Goal: Information Seeking & Learning: Learn about a topic

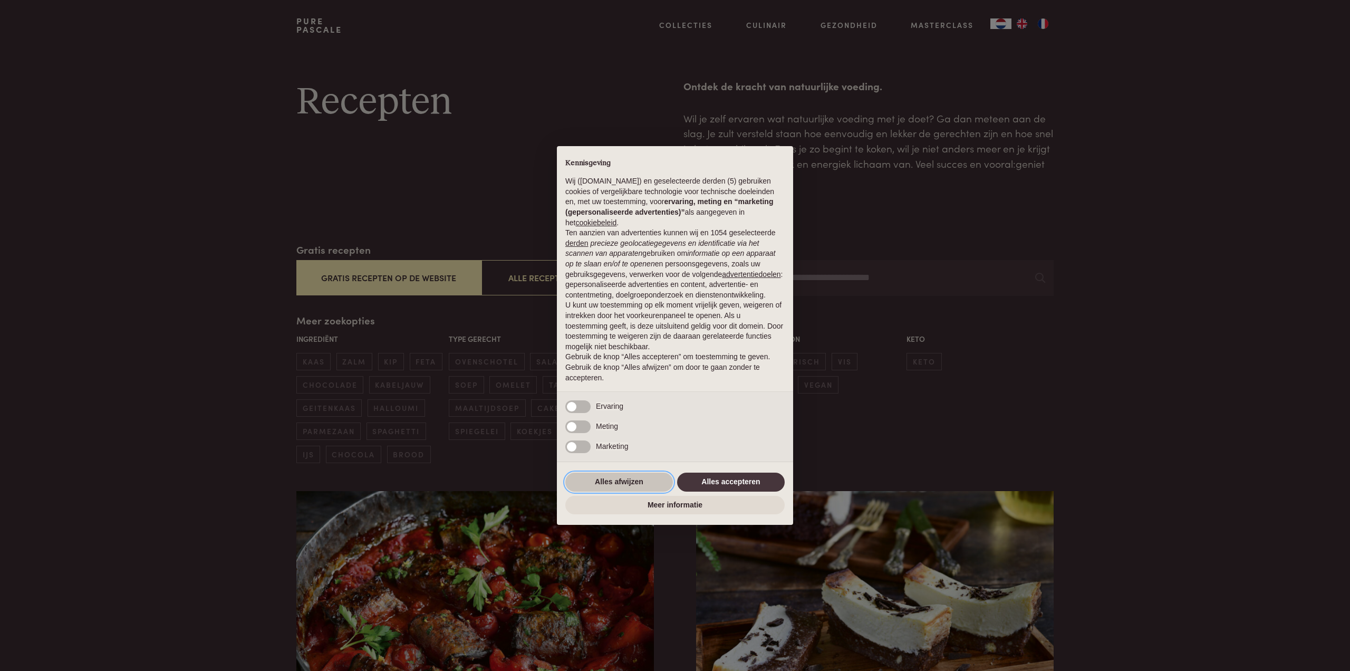
click at [643, 487] on button "Alles afwijzen" at bounding box center [619, 482] width 108 height 19
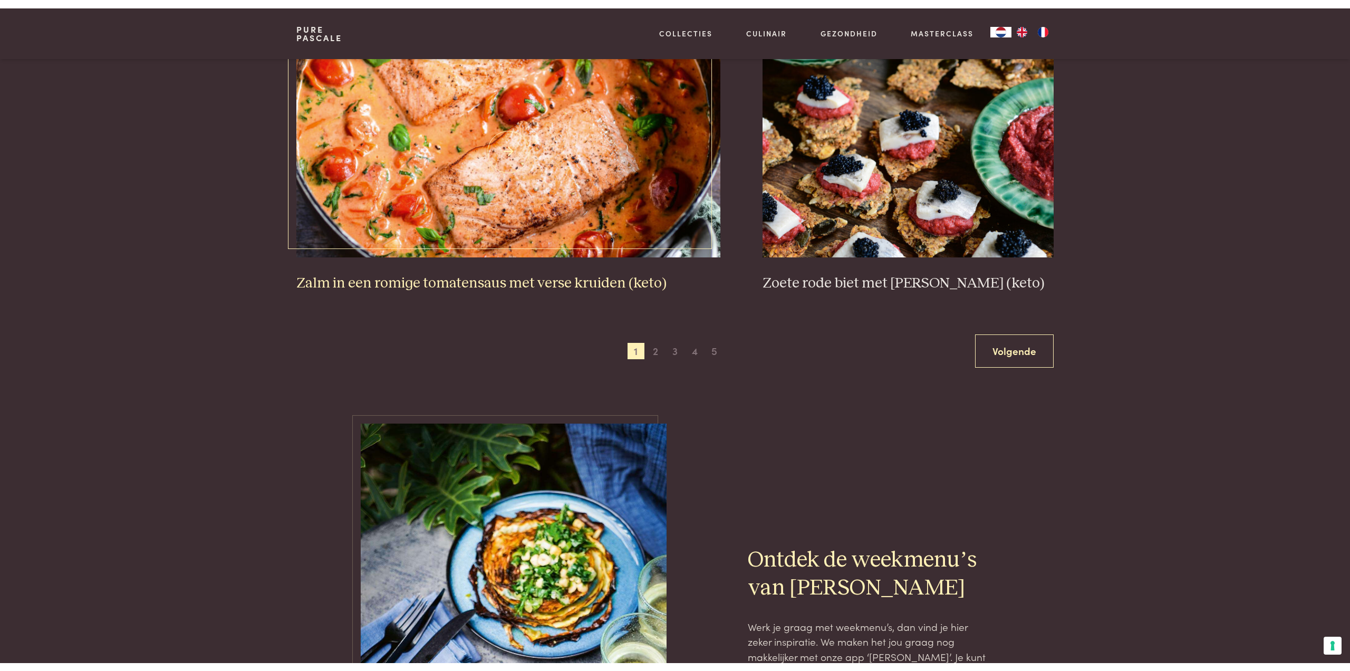
scroll to position [1912, 0]
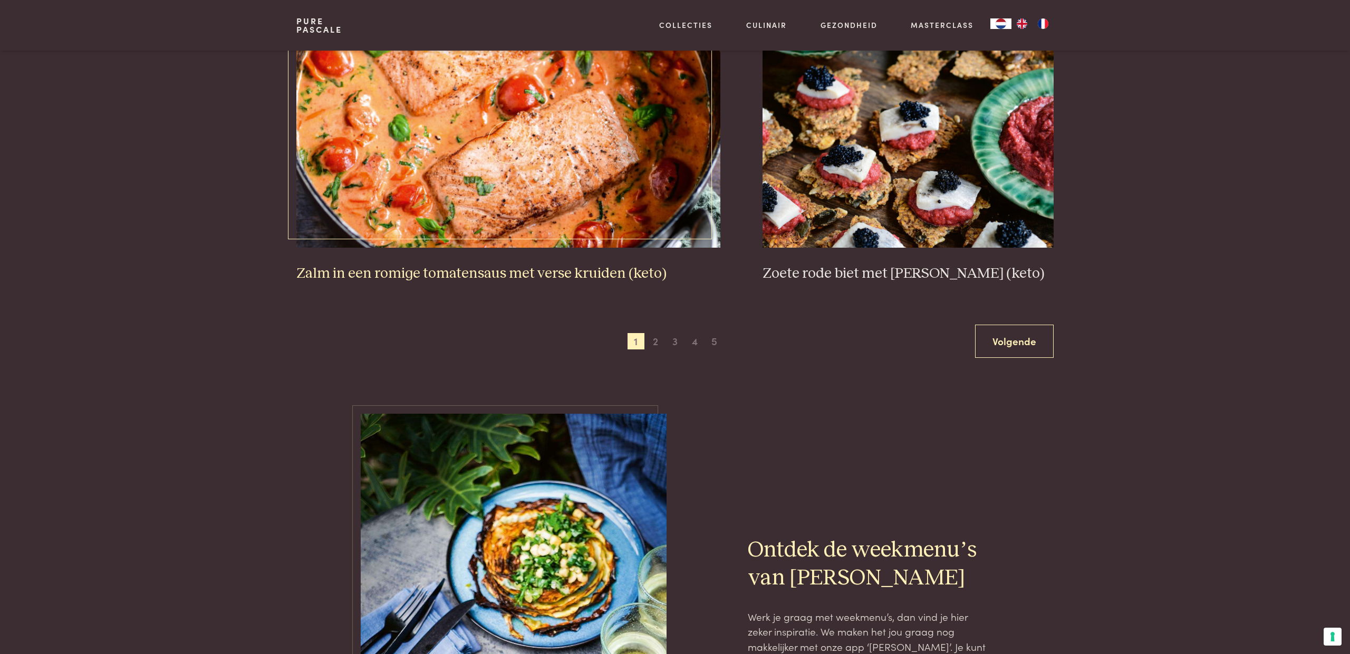
click at [545, 165] on img at bounding box center [508, 142] width 425 height 211
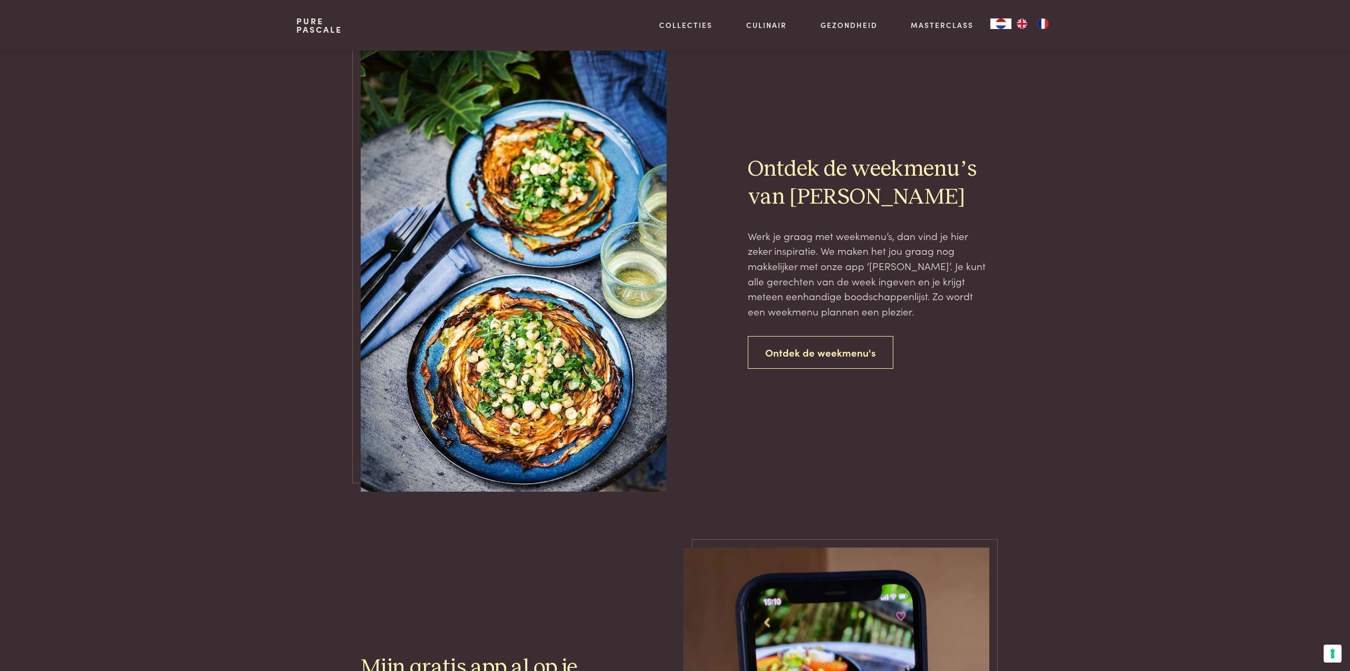
scroll to position [2326, 0]
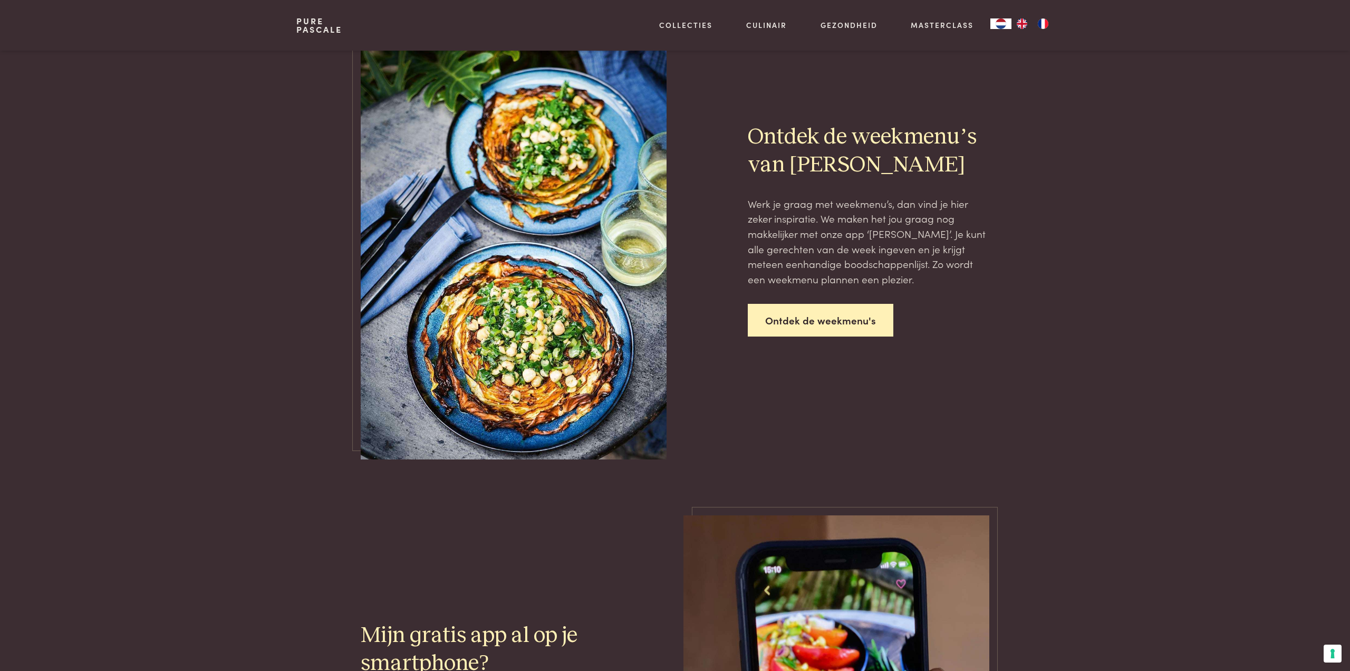
click at [841, 321] on link "Ontdek de weekmenu's" at bounding box center [821, 320] width 146 height 33
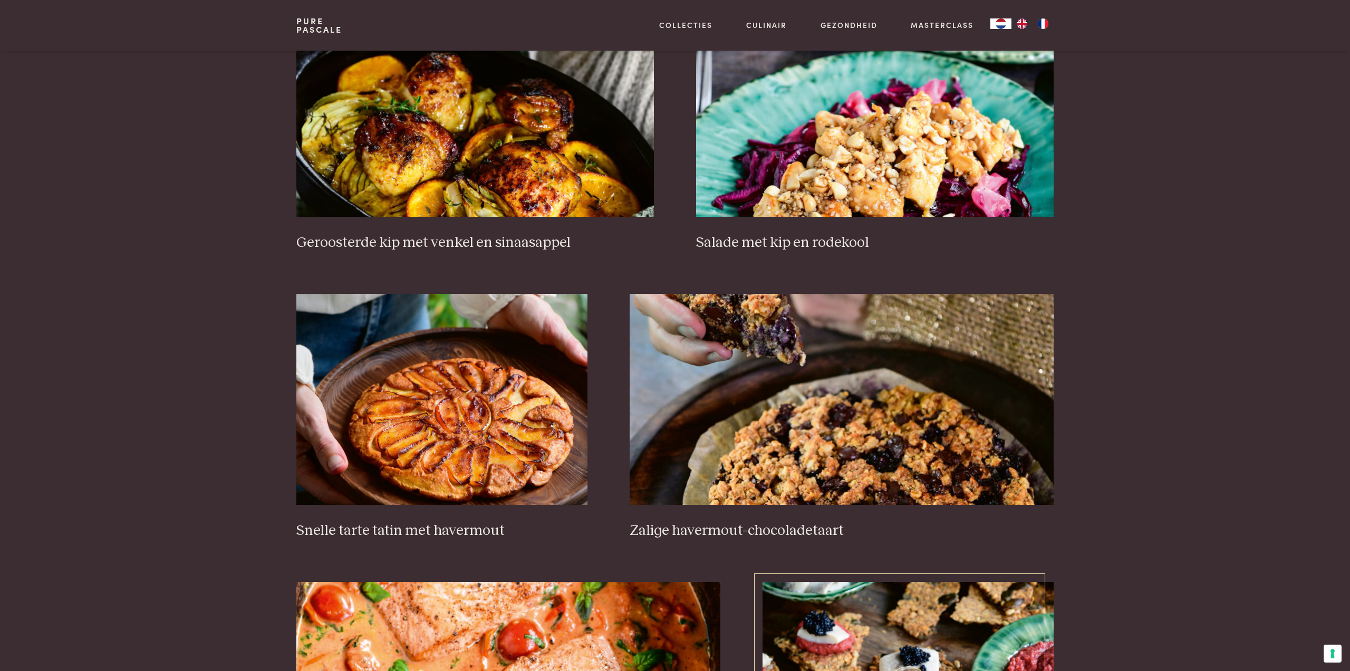
scroll to position [1327, 0]
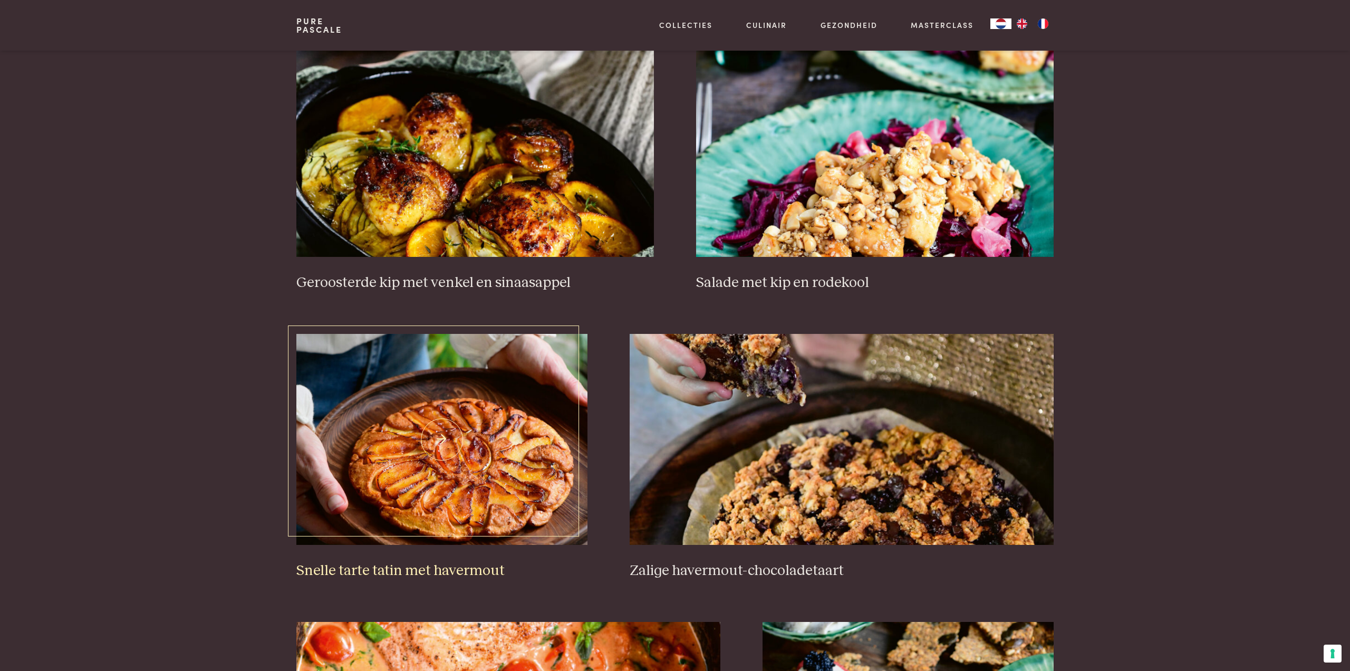
click at [470, 389] on img at bounding box center [441, 439] width 291 height 211
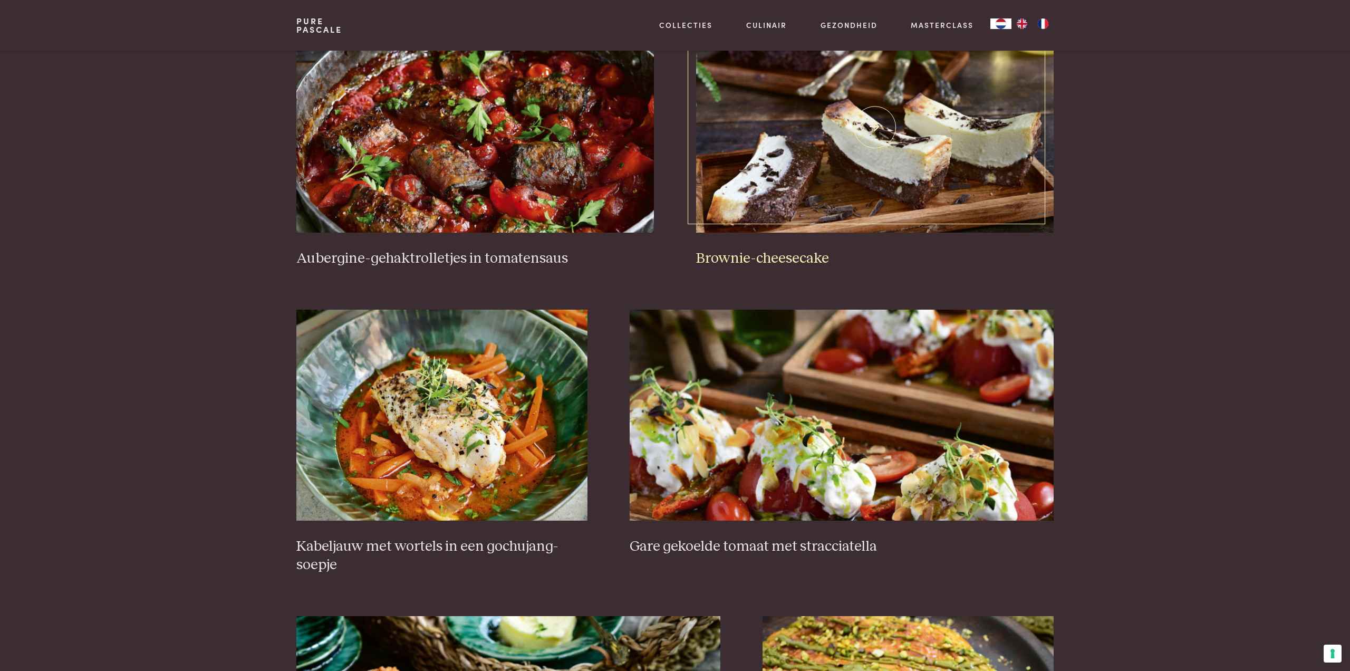
scroll to position [477, 0]
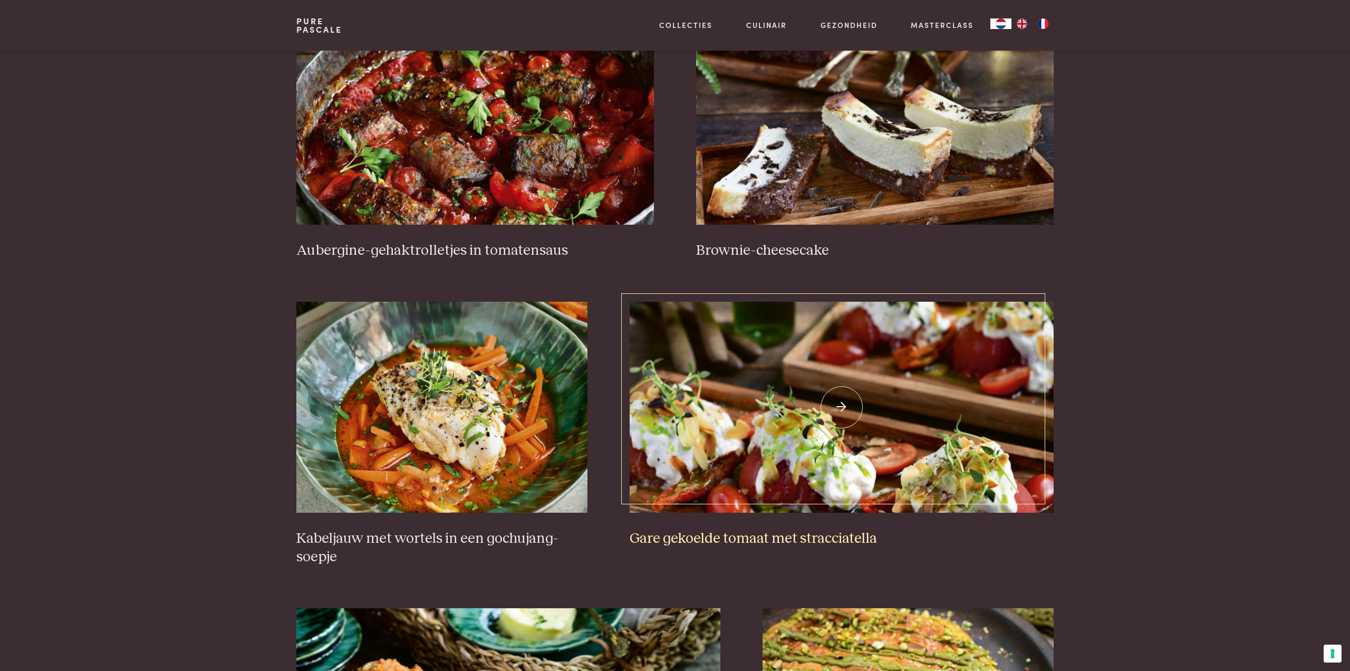
click at [778, 367] on img at bounding box center [842, 407] width 425 height 211
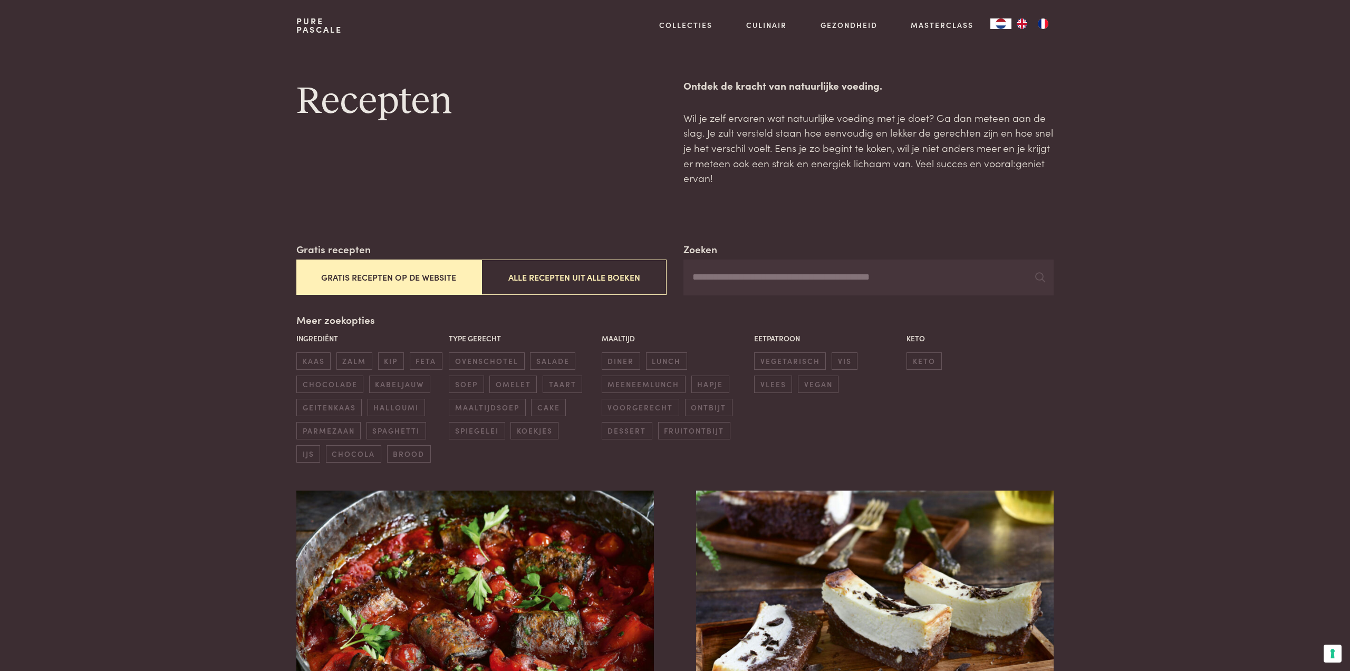
scroll to position [1, 0]
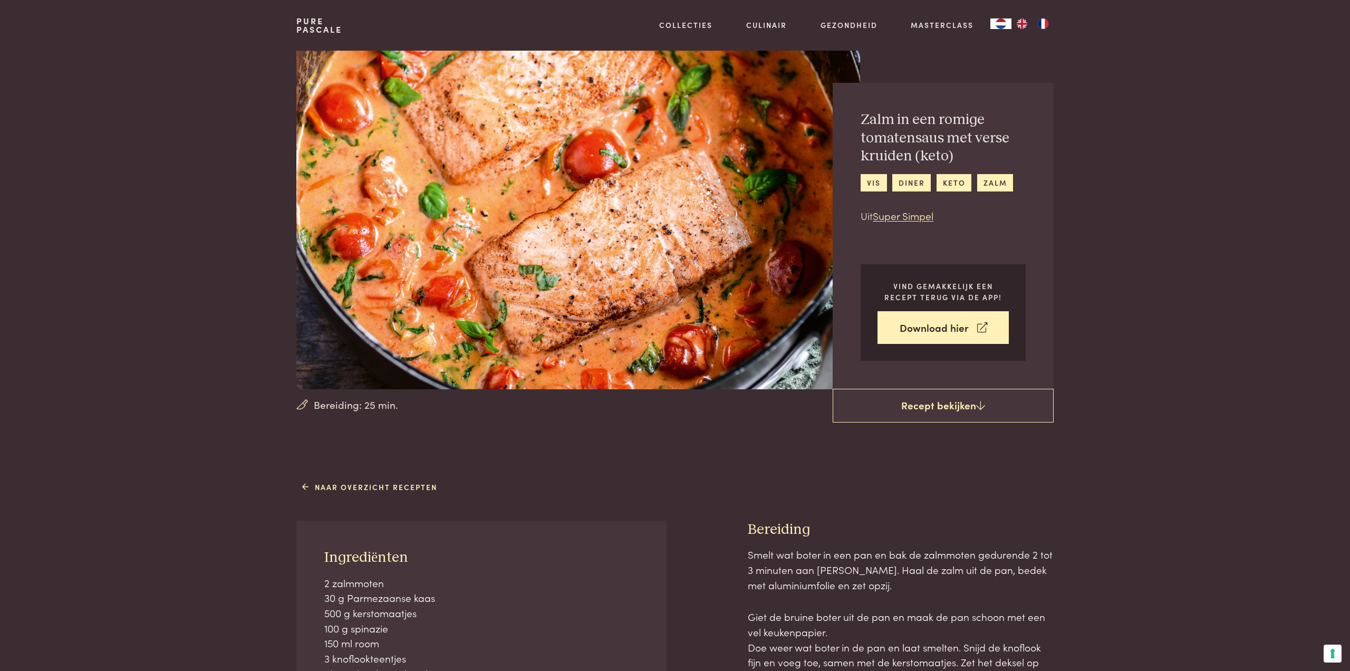
scroll to position [236, 0]
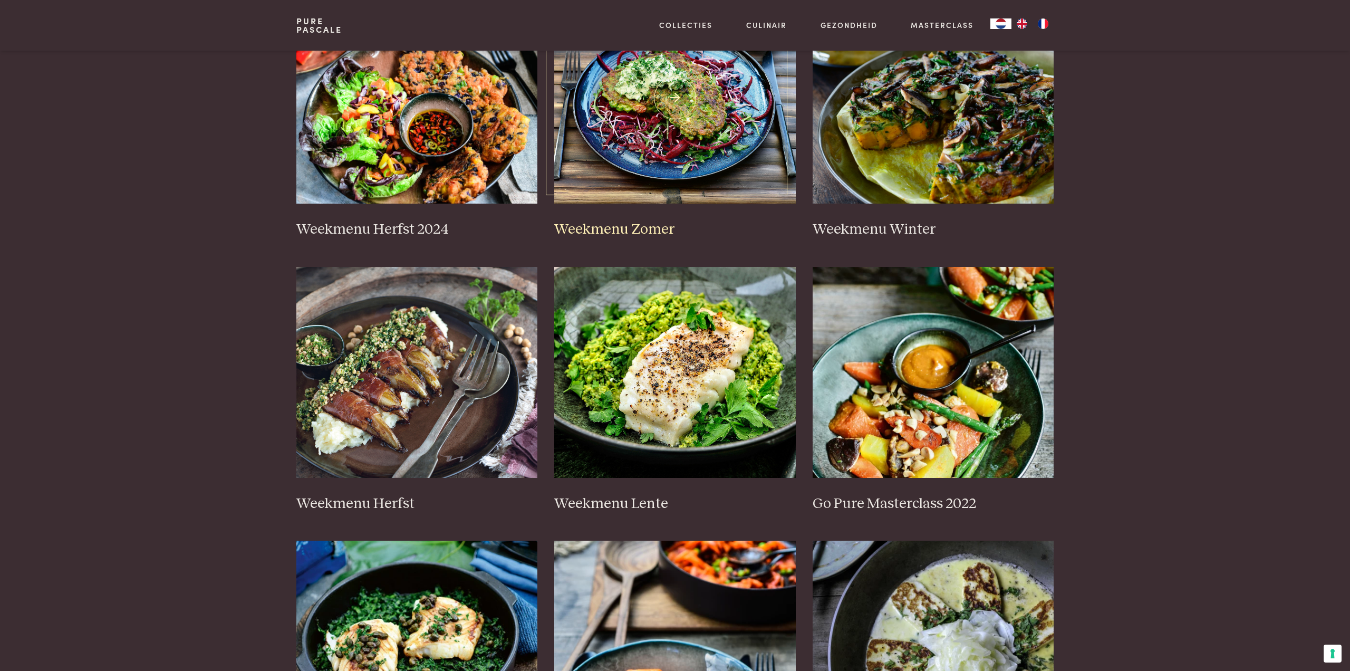
scroll to position [296, 0]
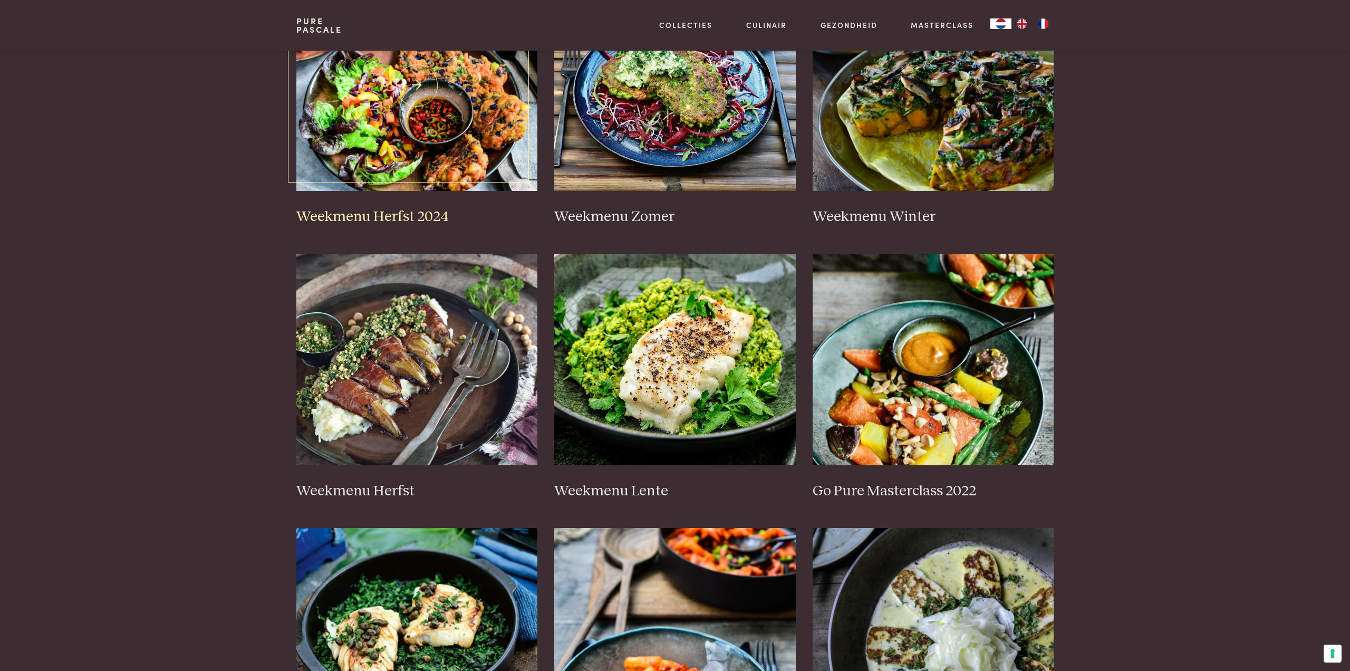
click at [490, 115] on img at bounding box center [417, 85] width 242 height 211
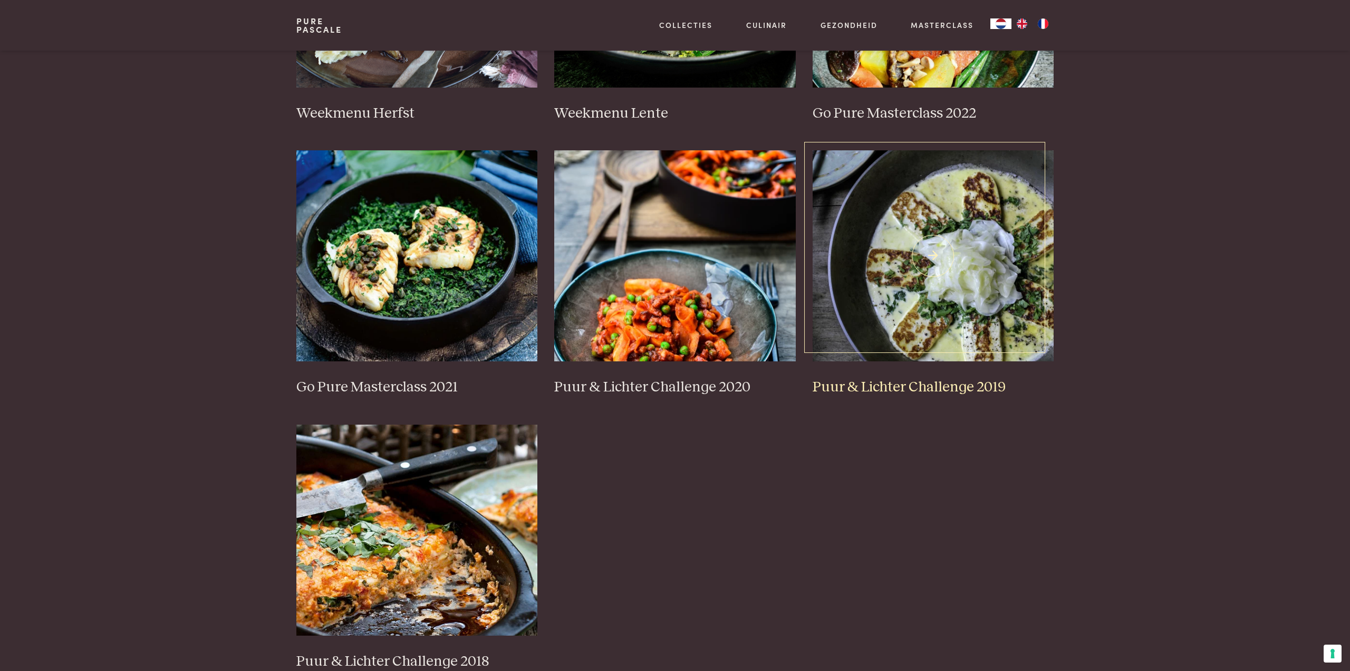
scroll to position [680, 0]
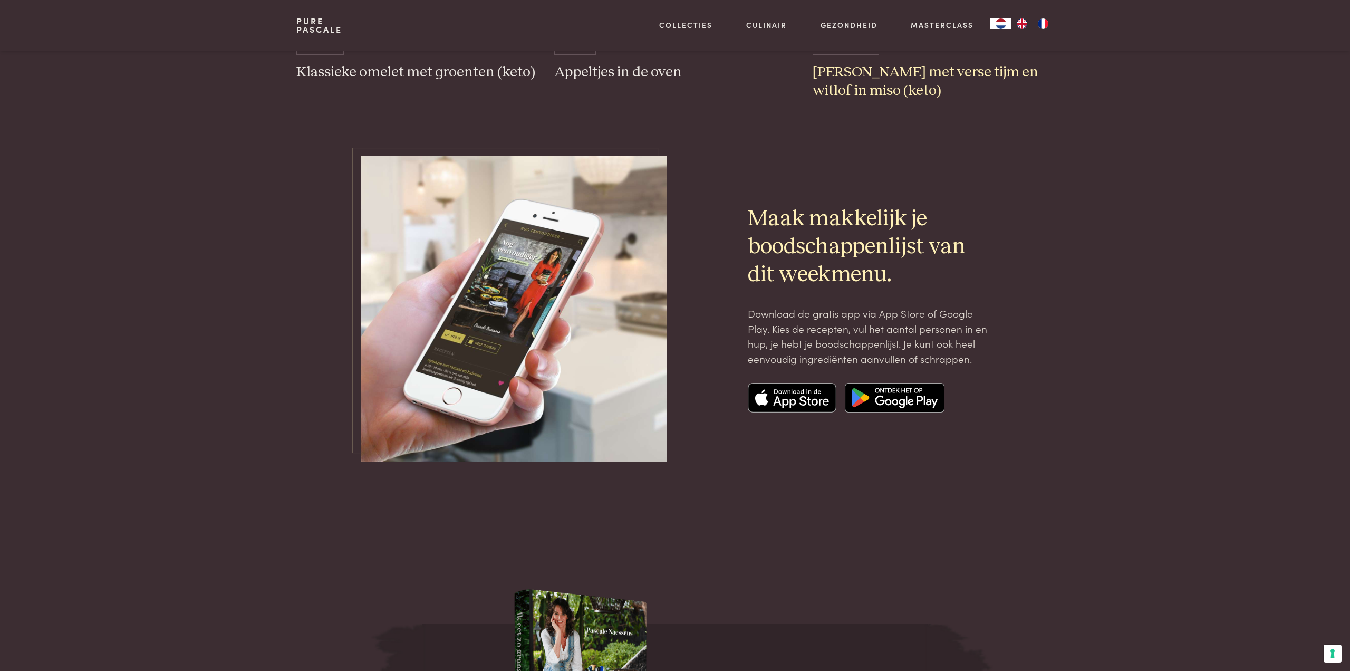
scroll to position [3427, 0]
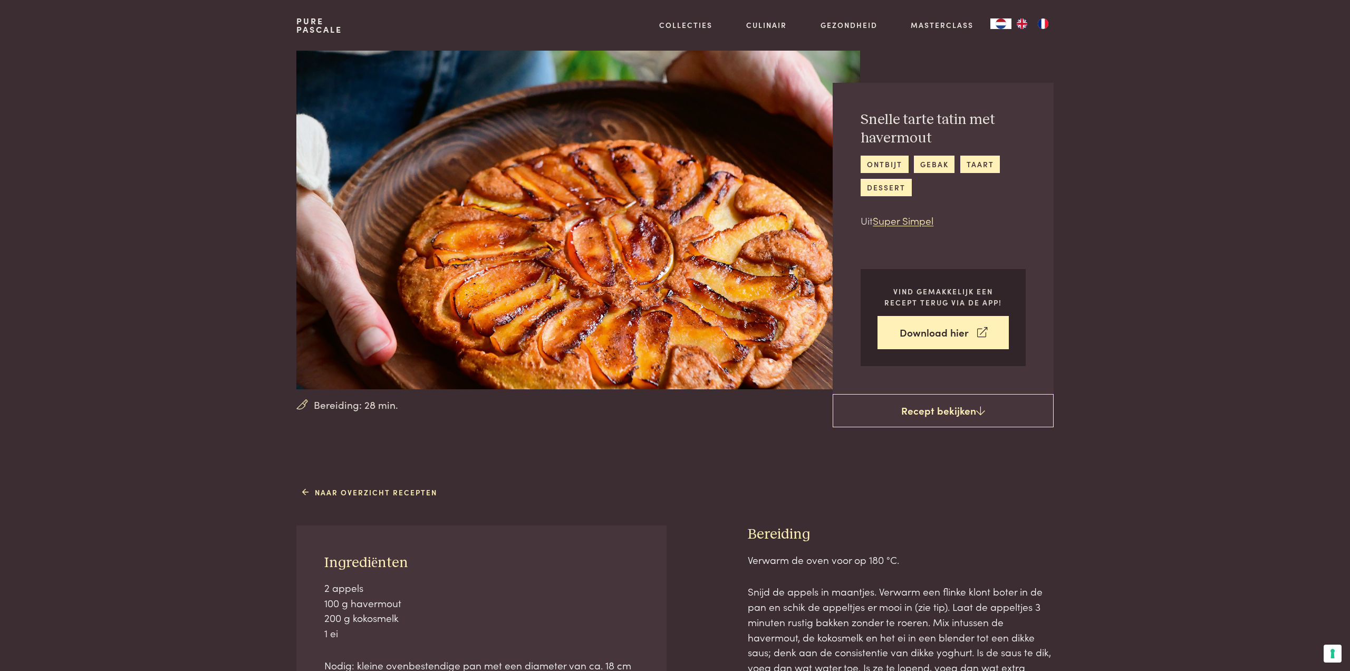
click at [624, 271] on img at bounding box center [578, 220] width 564 height 339
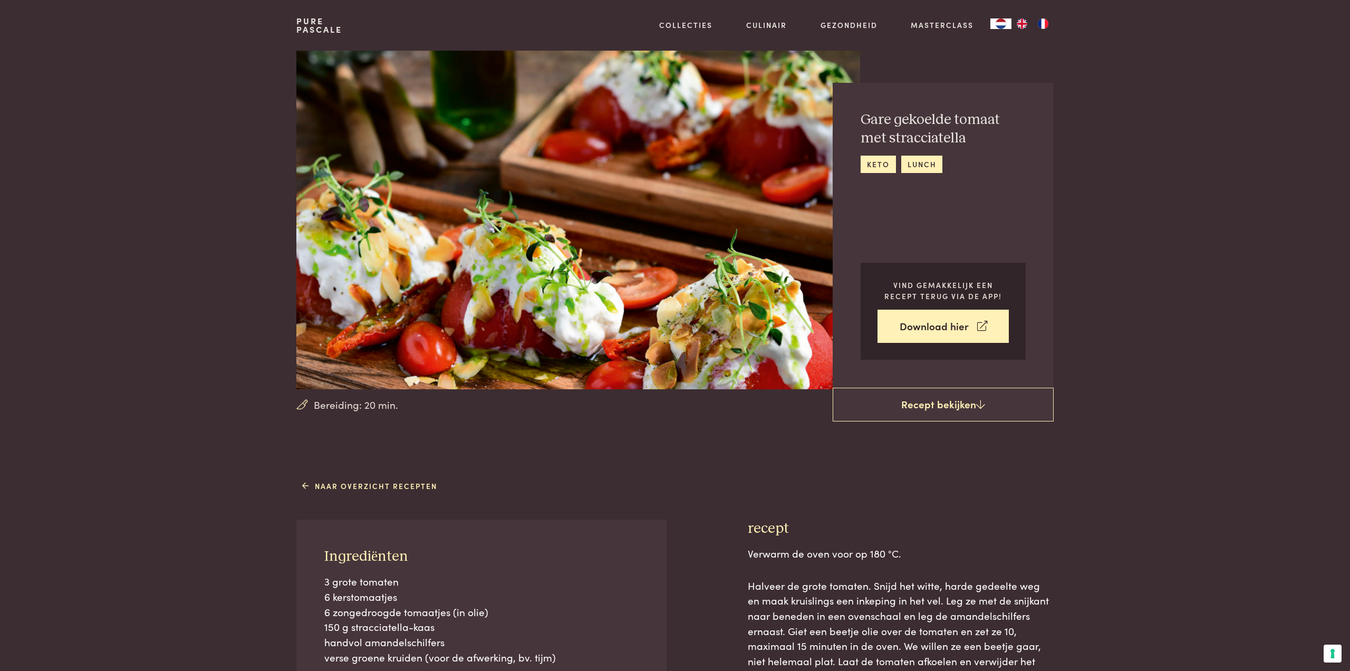
click at [133, 149] on section "Bereiding: 20 min. Gare gekoelde tomaat met stracciatella keto lunch Vind gemak…" at bounding box center [675, 220] width 1350 height 339
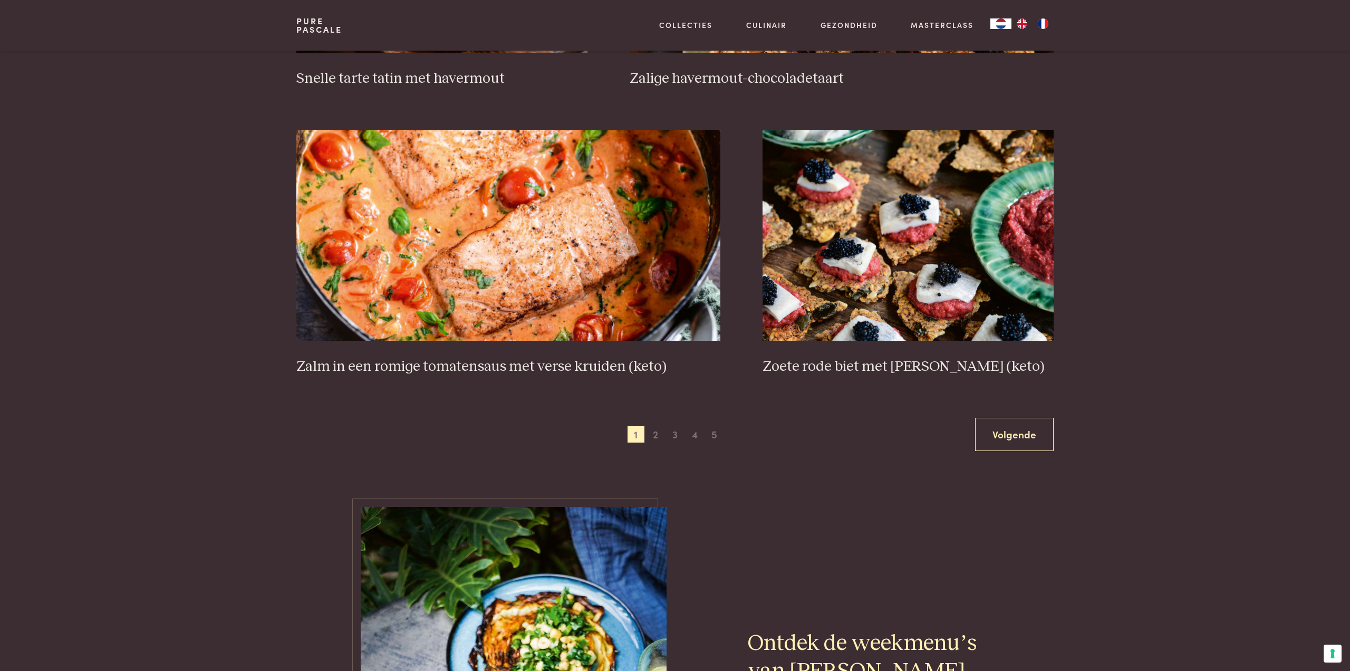
scroll to position [1825, 0]
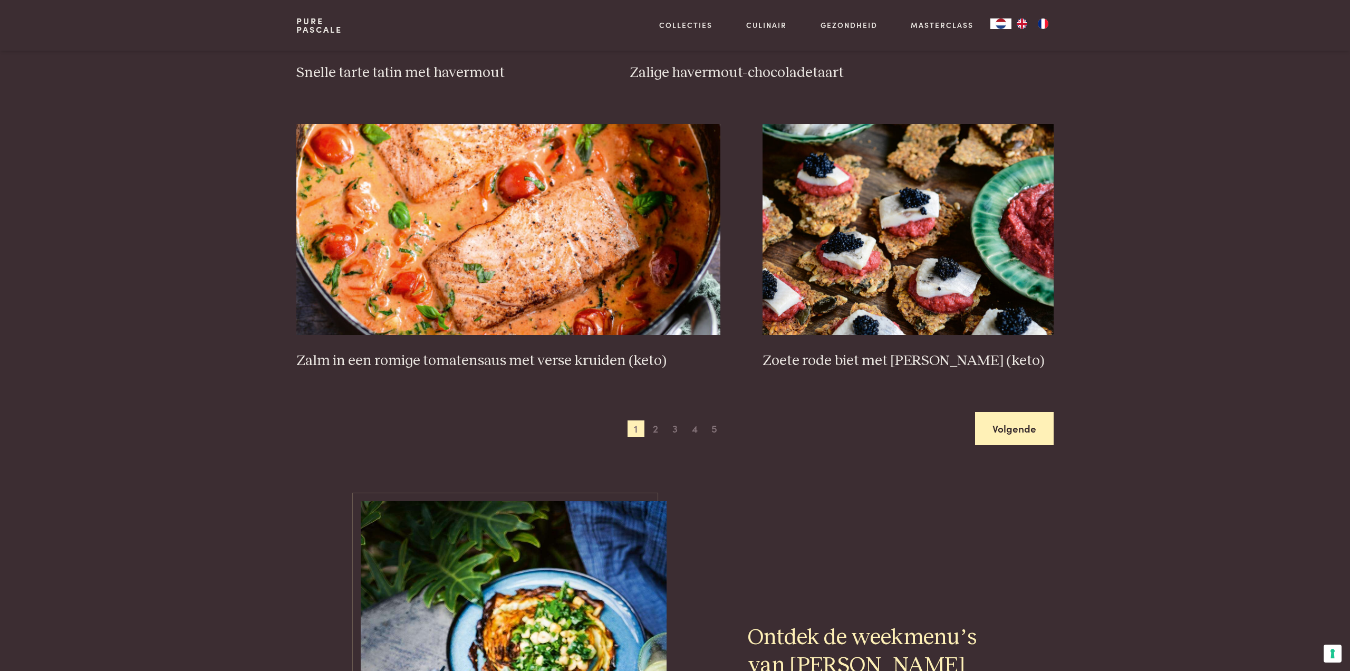
click at [1005, 434] on link "Volgende" at bounding box center [1014, 428] width 79 height 33
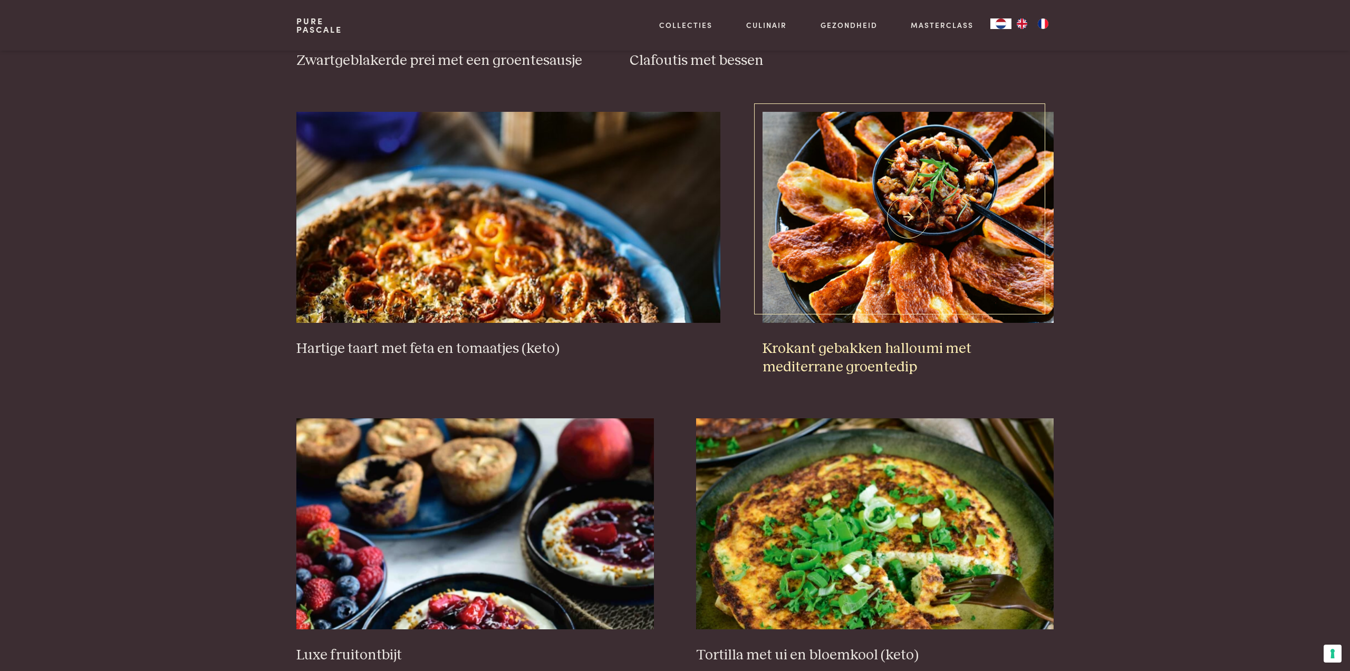
scroll to position [956, 0]
click at [911, 207] on img at bounding box center [908, 216] width 291 height 211
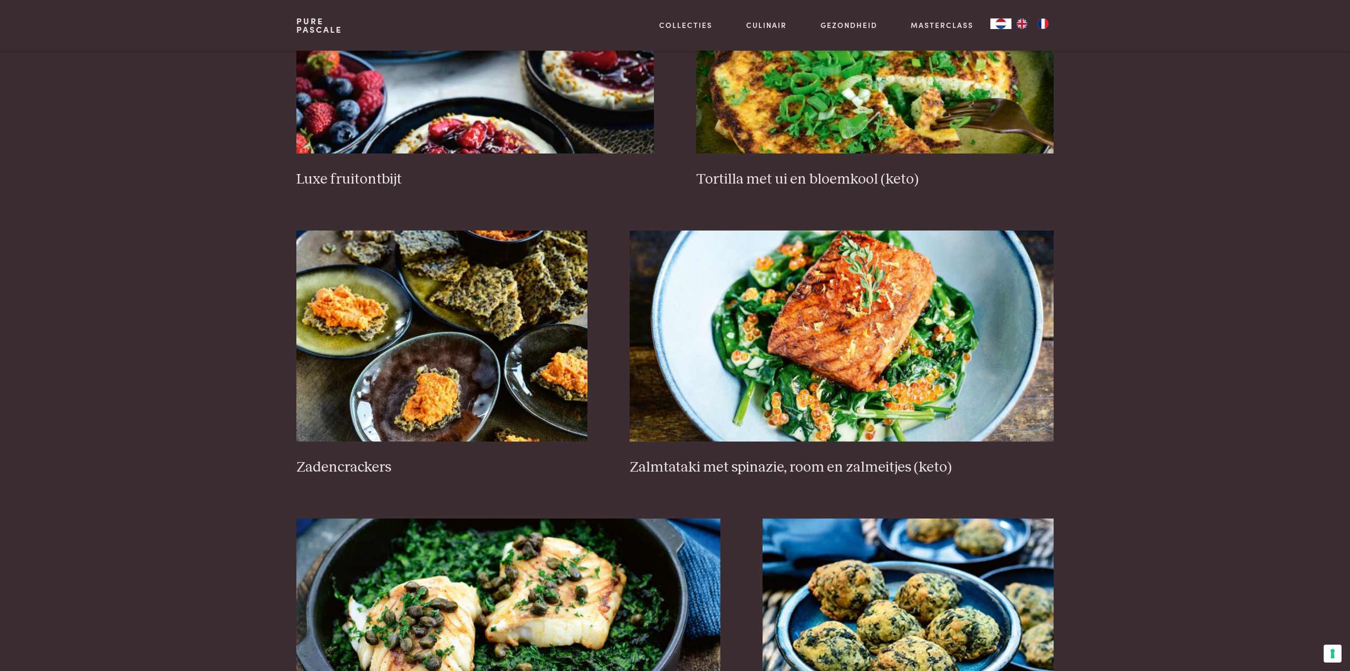
scroll to position [1436, 0]
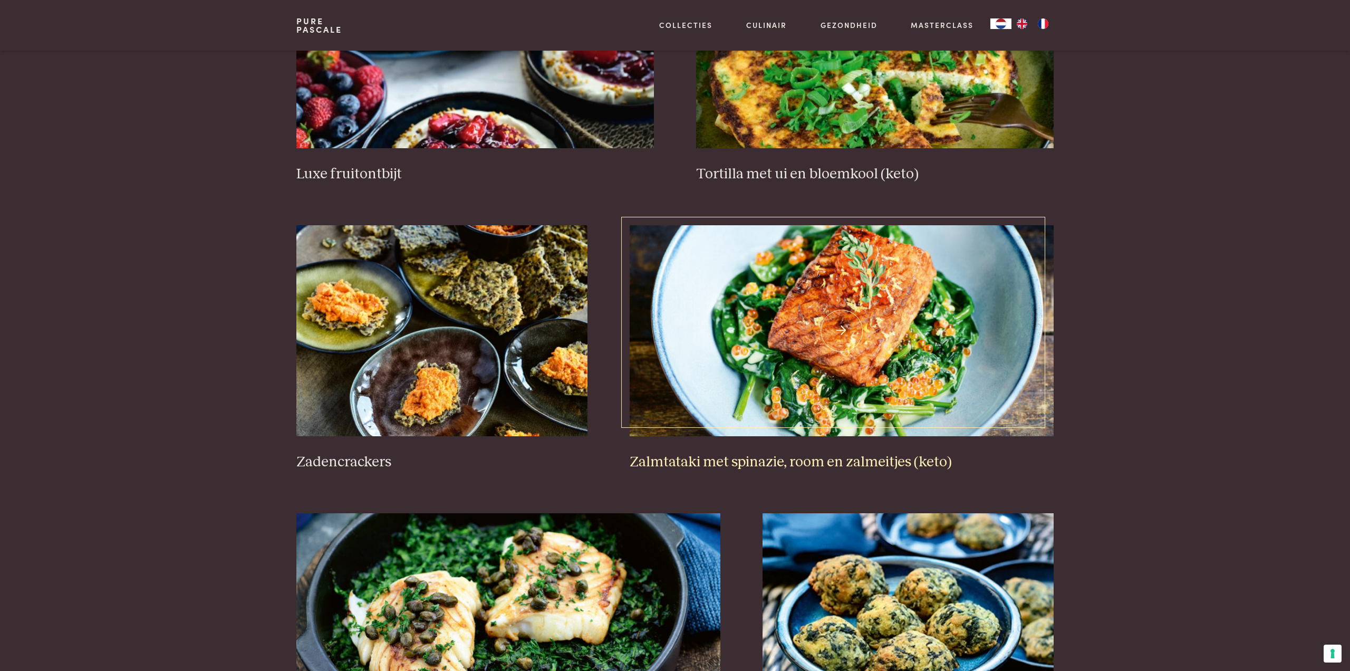
click at [845, 308] on img at bounding box center [842, 330] width 425 height 211
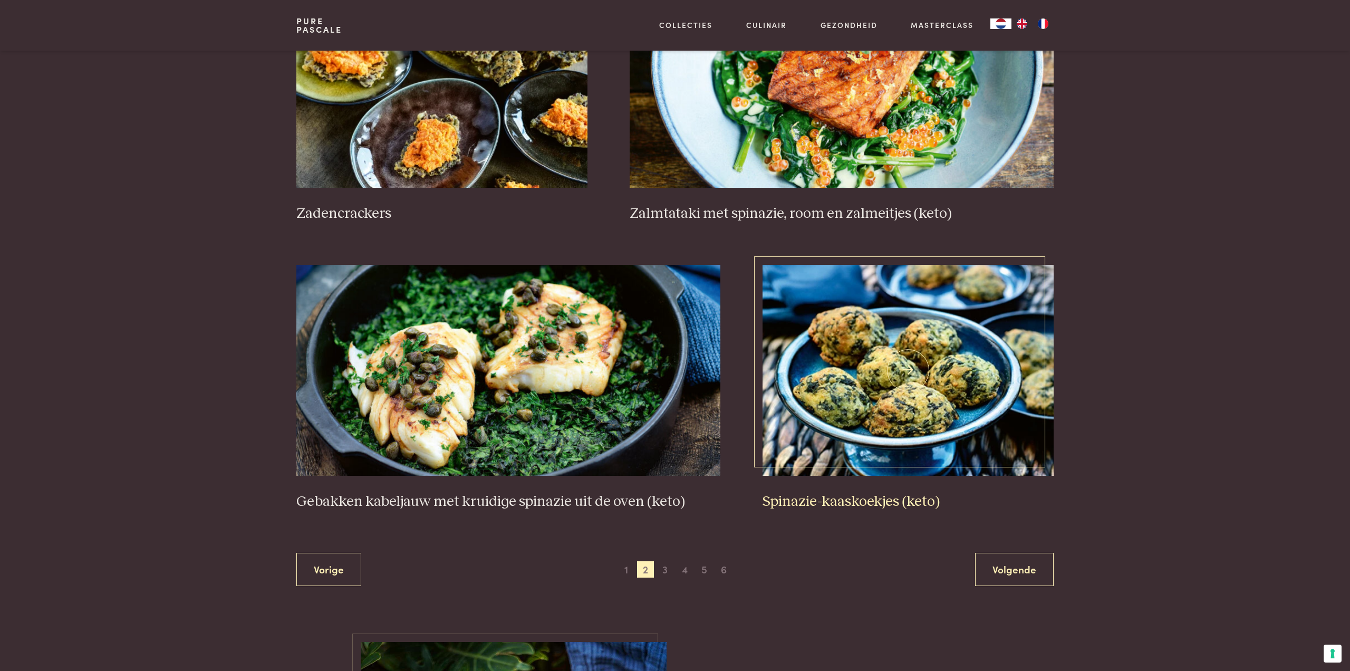
scroll to position [1685, 0]
click at [1000, 562] on link "Volgende" at bounding box center [1014, 568] width 79 height 33
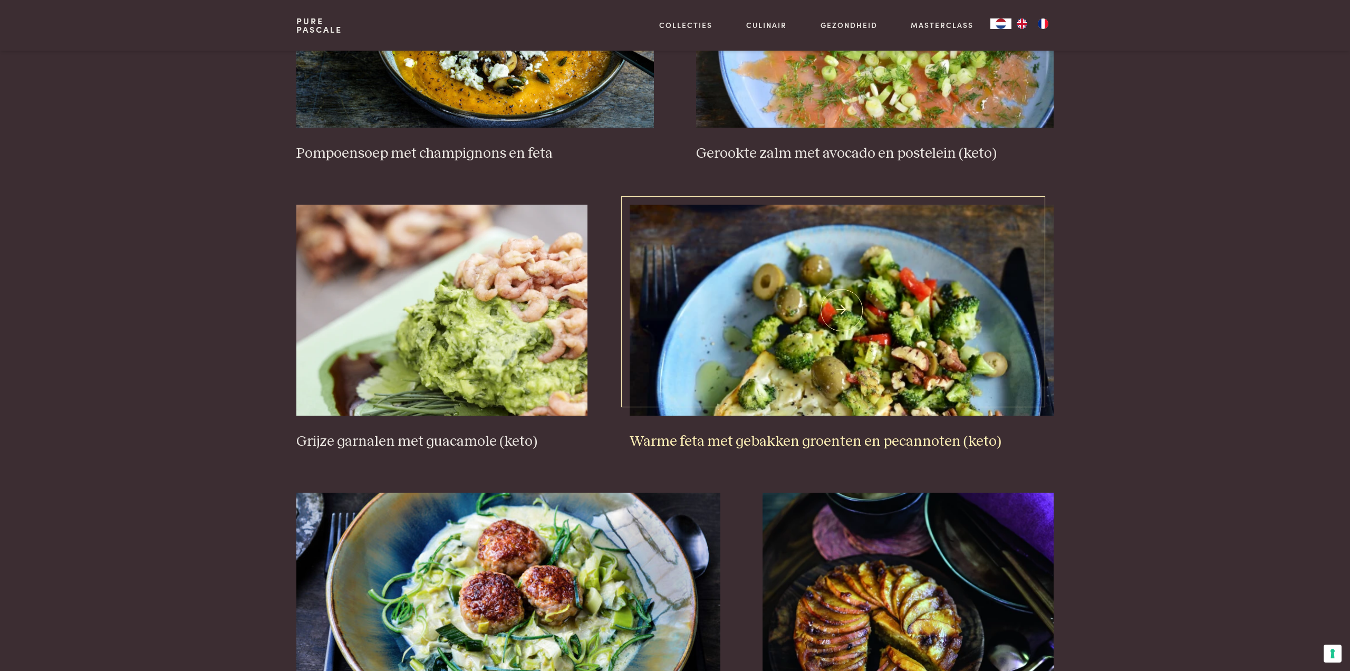
scroll to position [1495, 0]
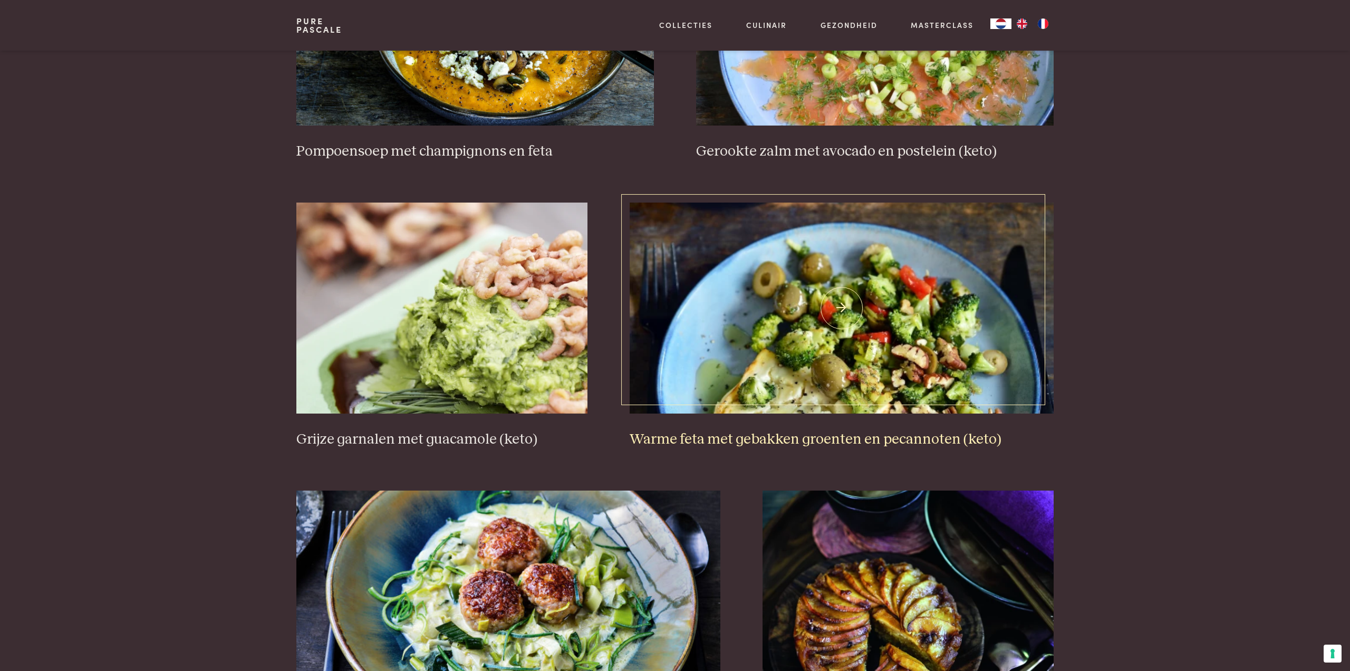
click at [894, 328] on img at bounding box center [842, 308] width 425 height 211
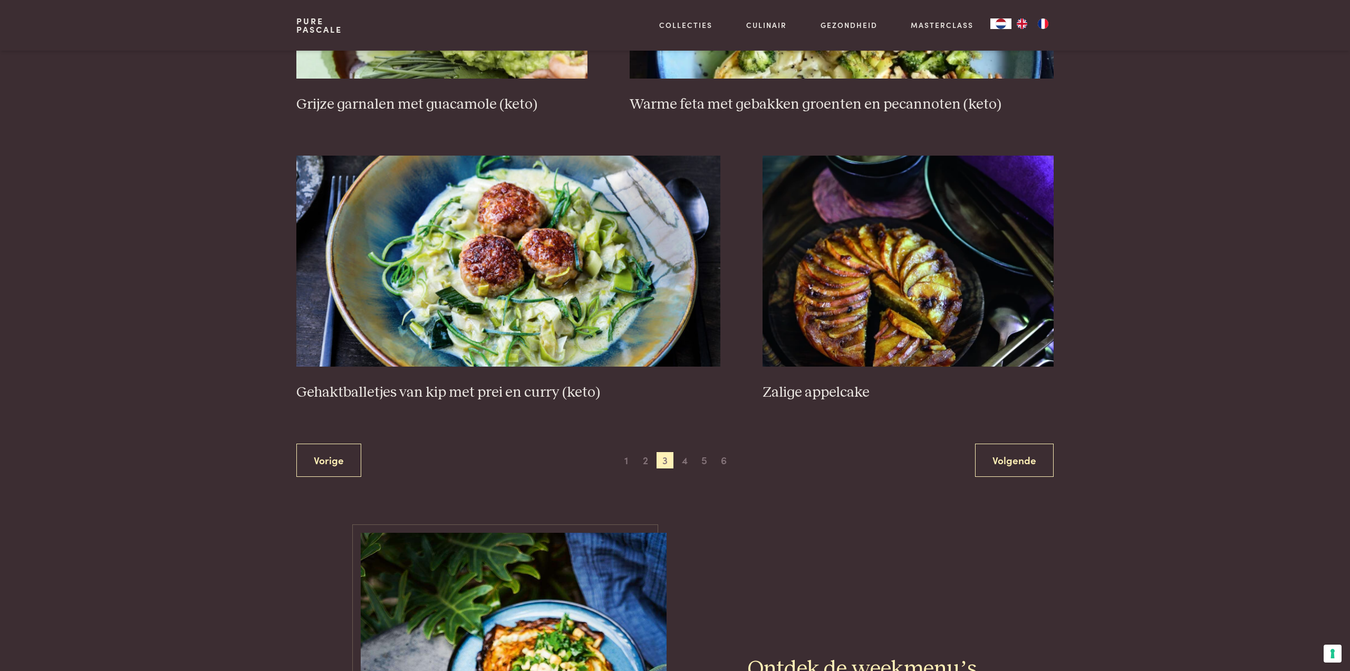
scroll to position [1830, 0]
click at [1013, 452] on link "Volgende" at bounding box center [1014, 459] width 79 height 33
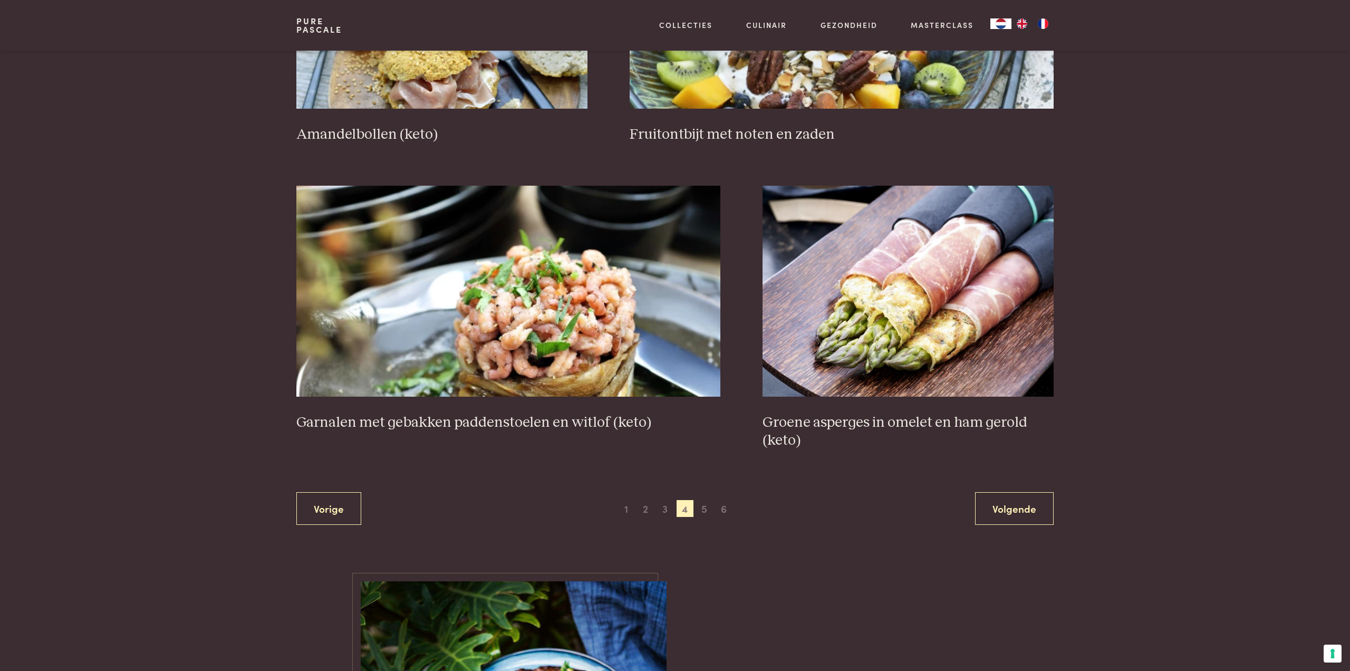
scroll to position [1773, 0]
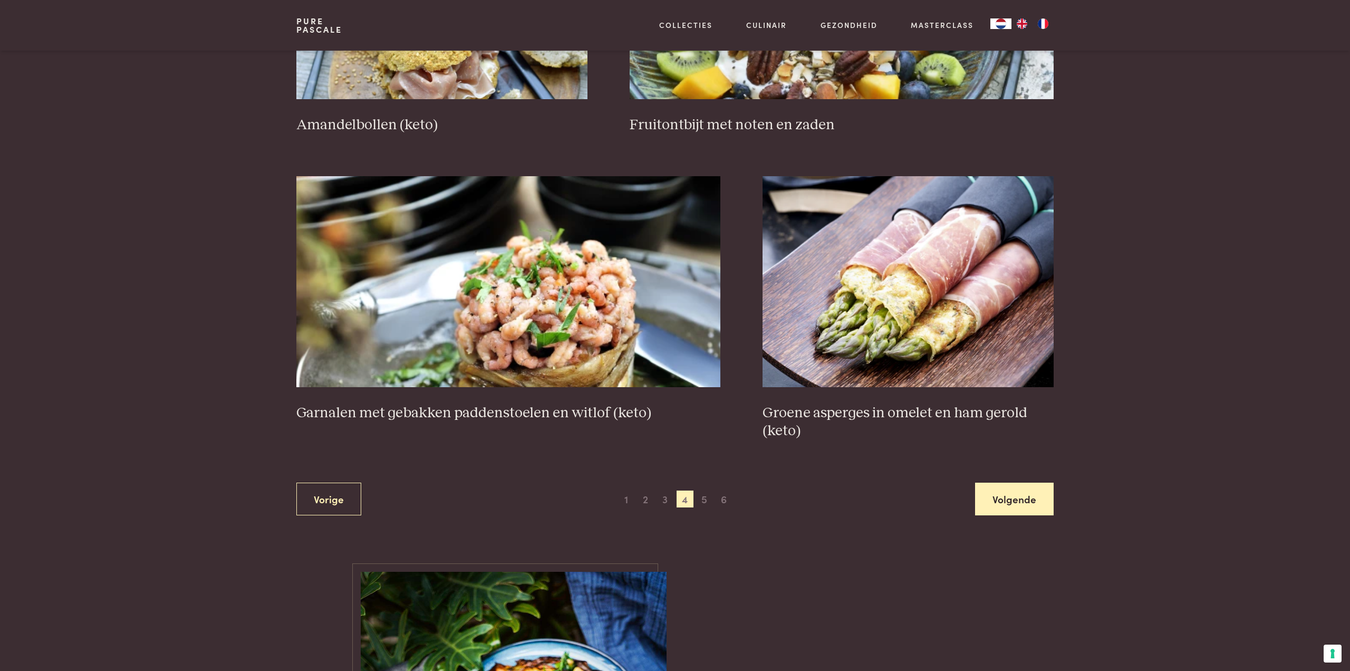
click at [1006, 489] on link "Volgende" at bounding box center [1014, 499] width 79 height 33
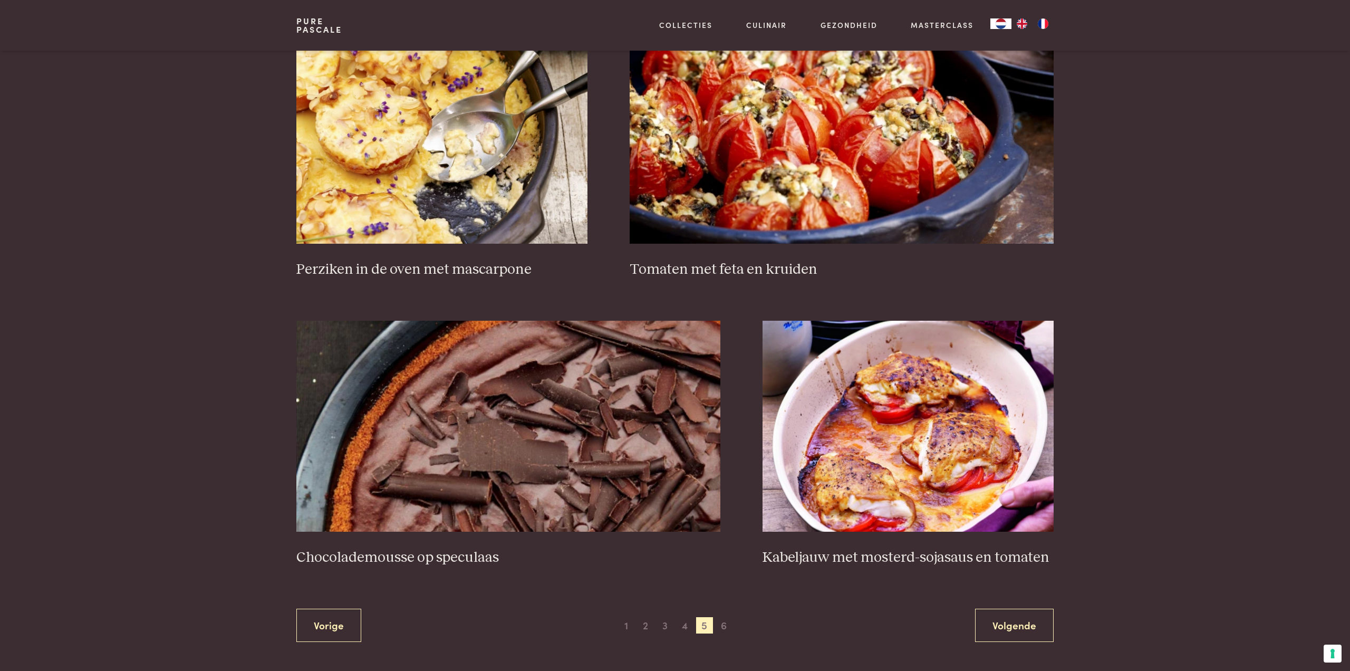
scroll to position [1646, 0]
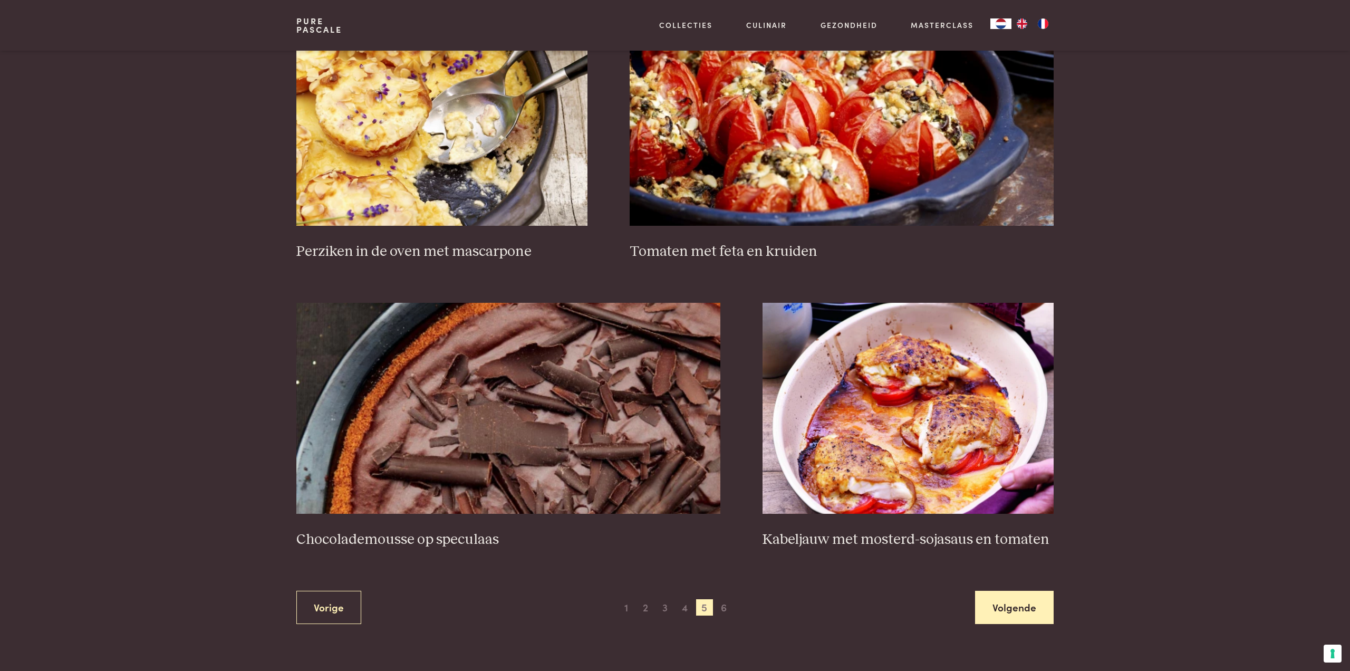
click at [1025, 600] on link "Volgende" at bounding box center [1014, 607] width 79 height 33
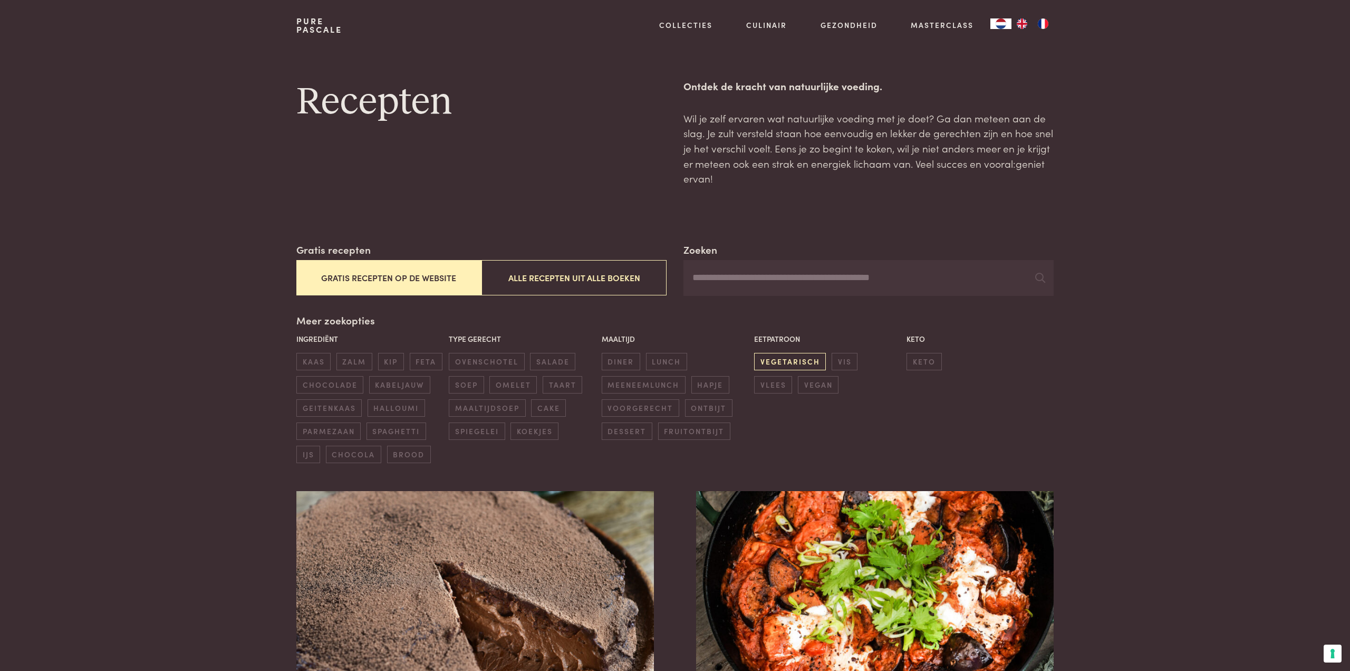
click at [787, 362] on span "vegetarisch" at bounding box center [790, 361] width 72 height 17
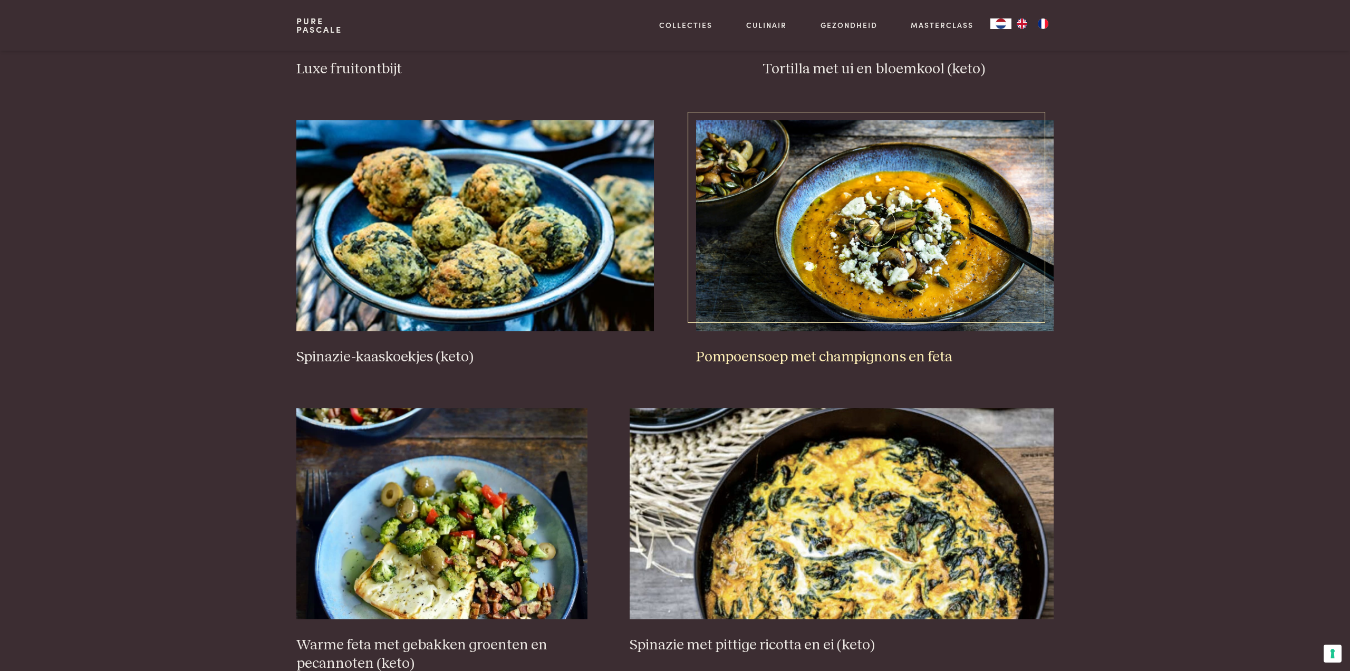
scroll to position [1231, 0]
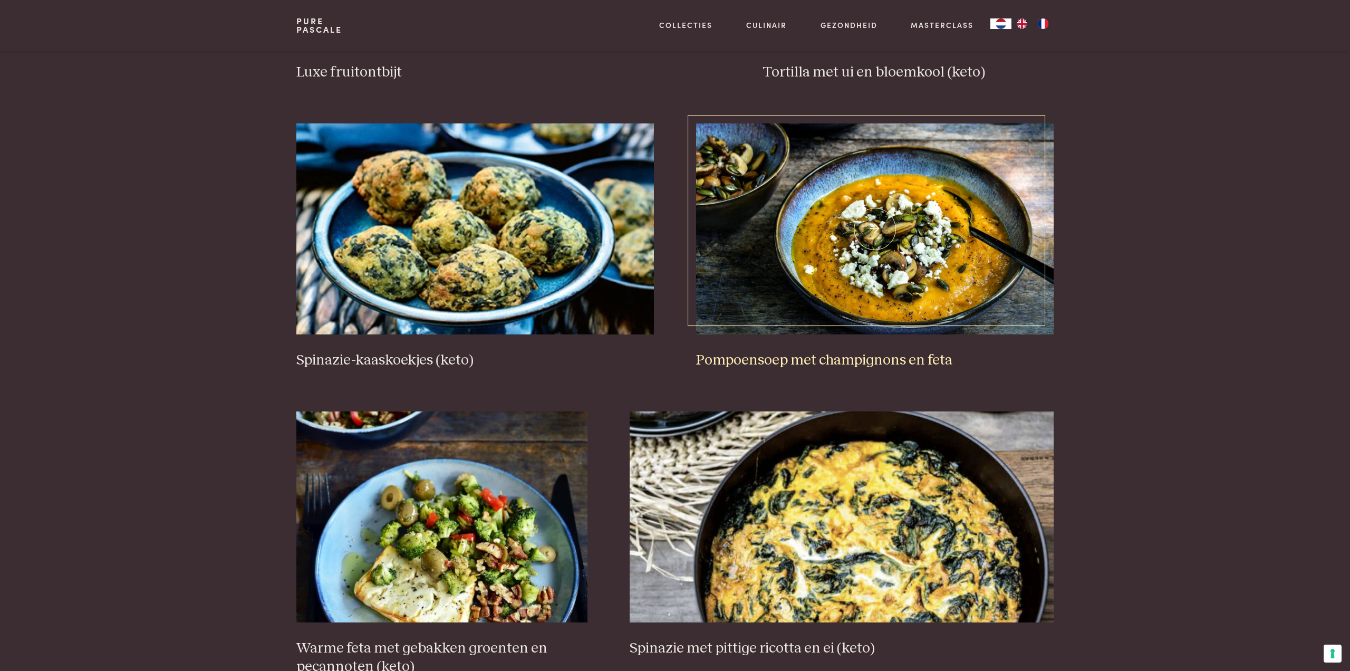
click at [932, 228] on img at bounding box center [875, 228] width 358 height 211
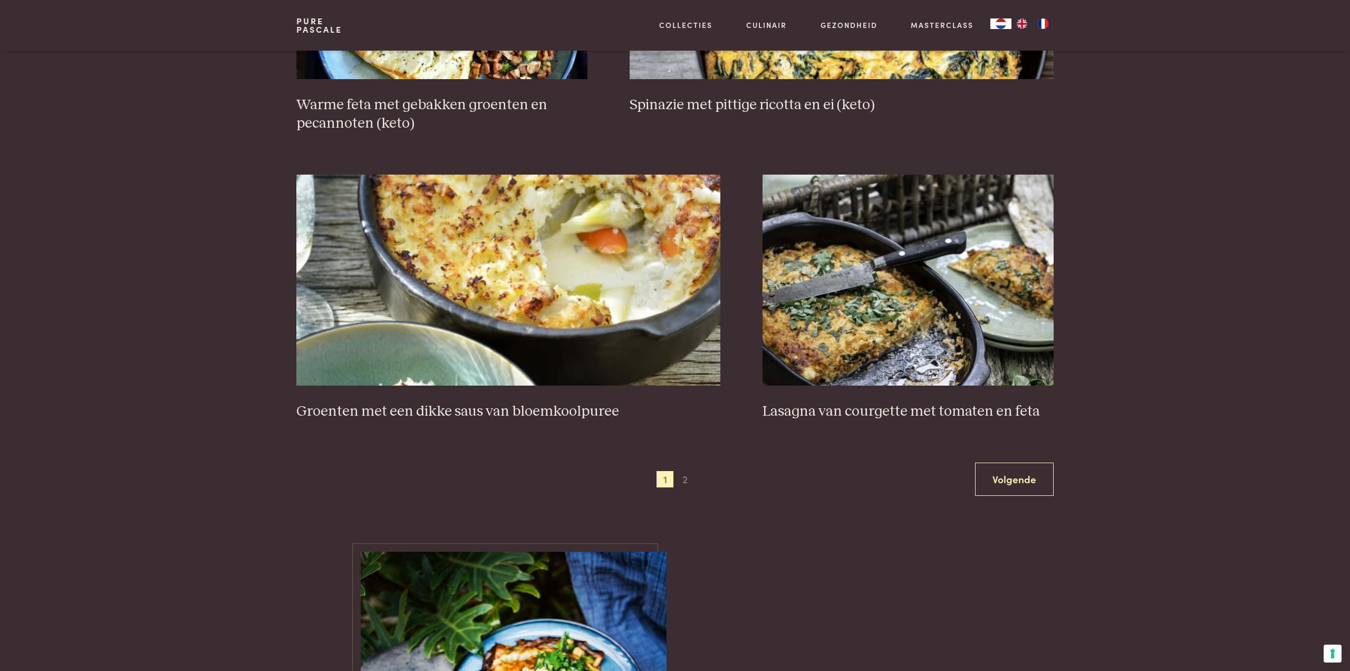
scroll to position [1792, 0]
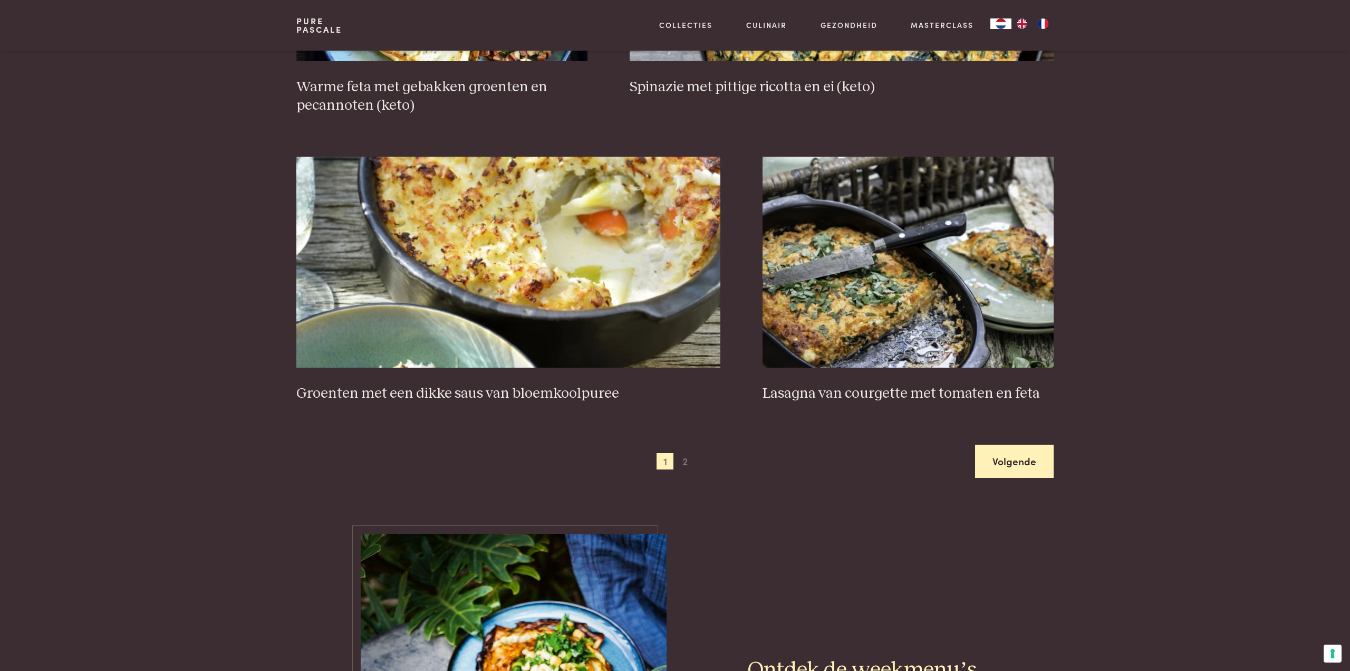
click at [1025, 451] on link "Volgende" at bounding box center [1014, 461] width 79 height 33
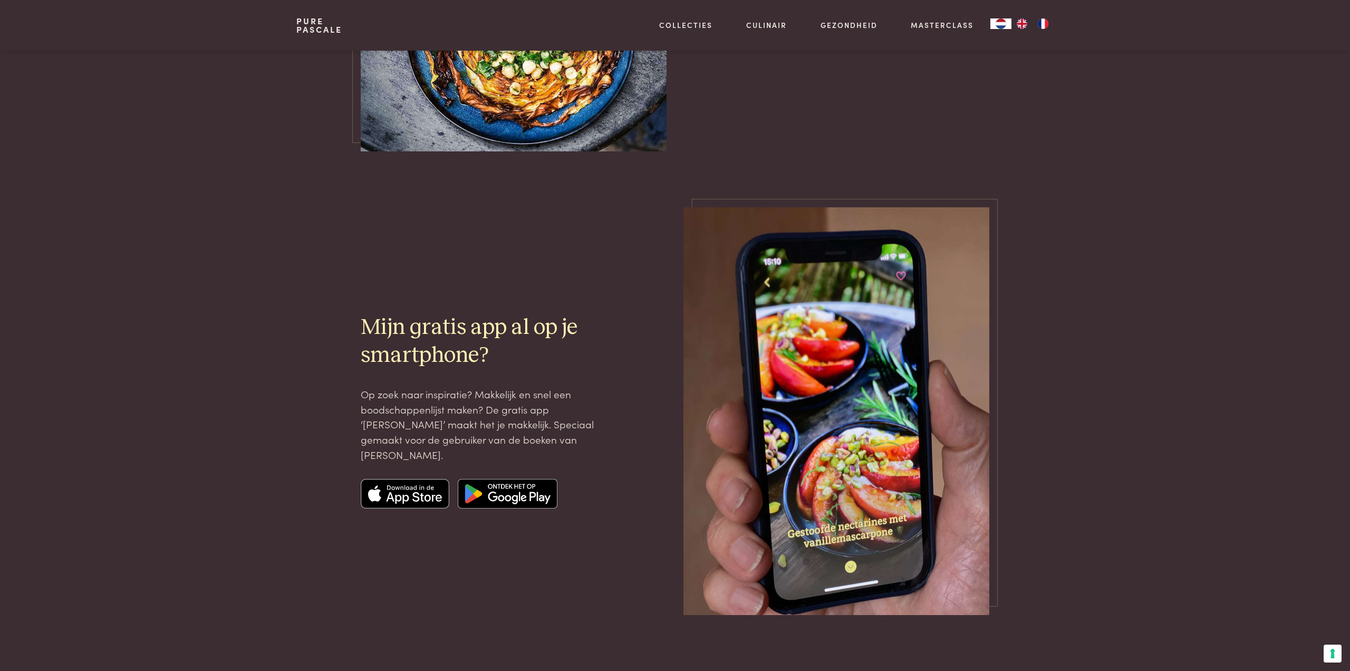
scroll to position [1177, 0]
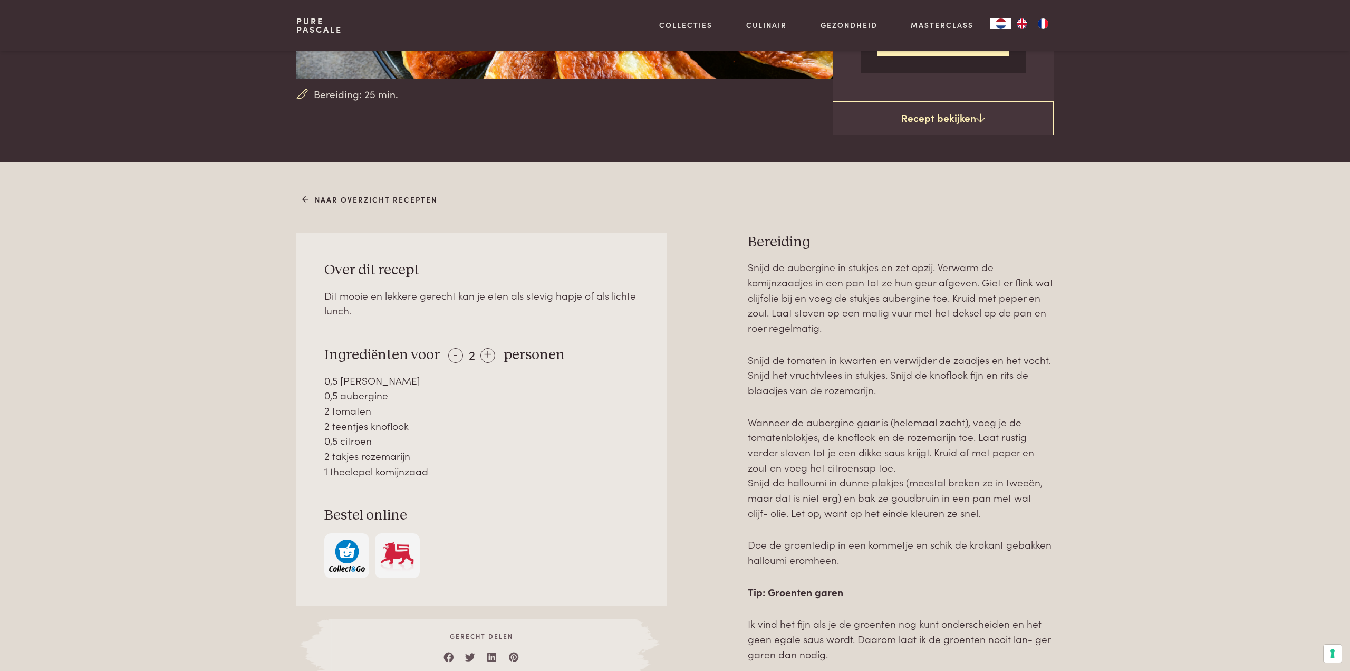
scroll to position [323, 0]
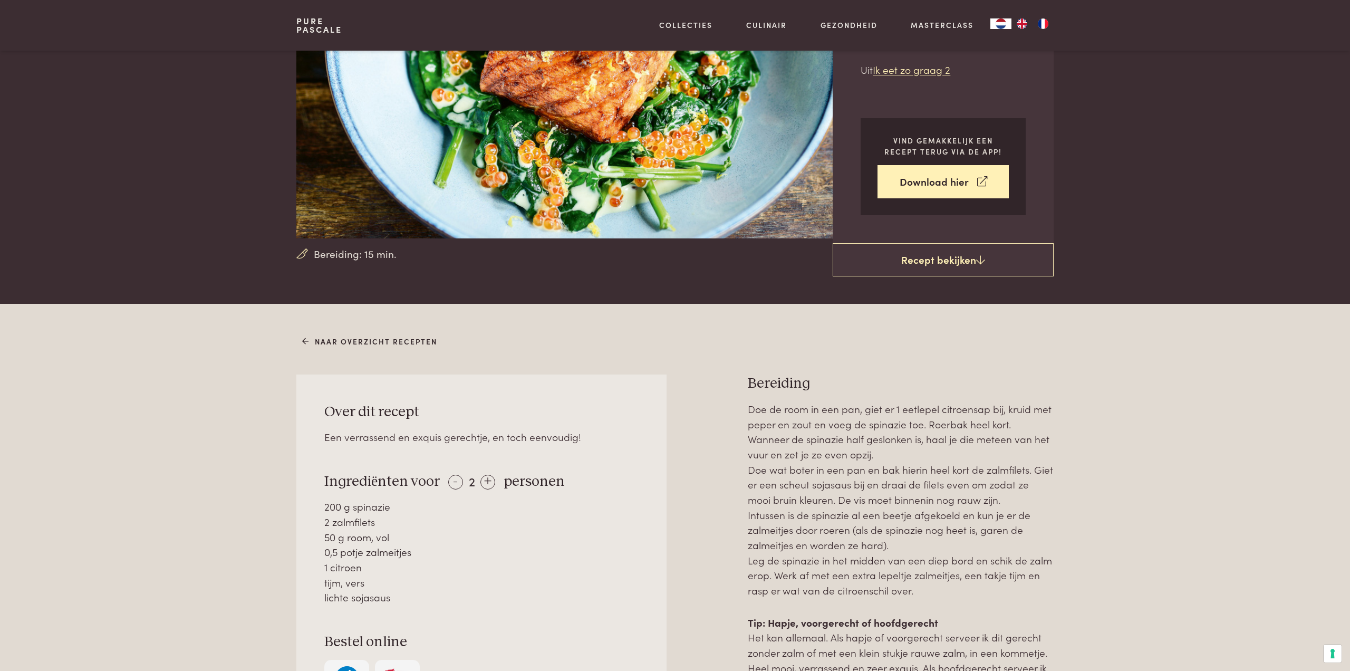
scroll to position [151, 0]
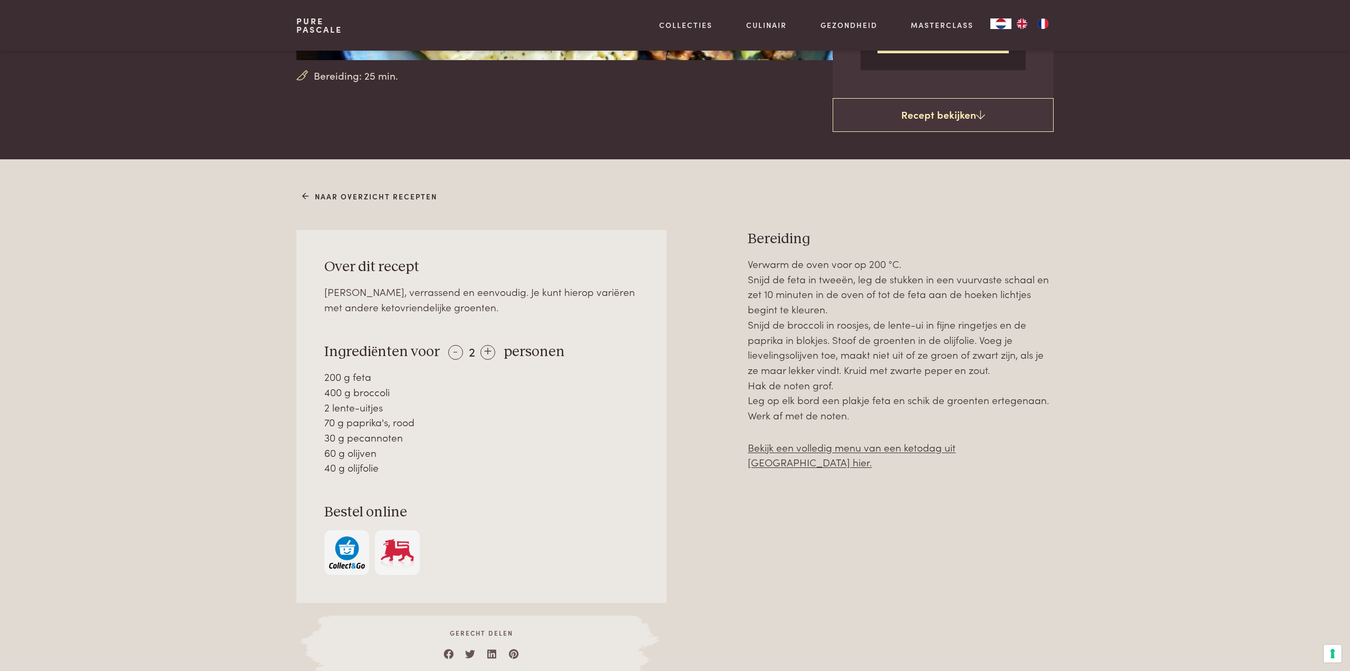
scroll to position [365, 0]
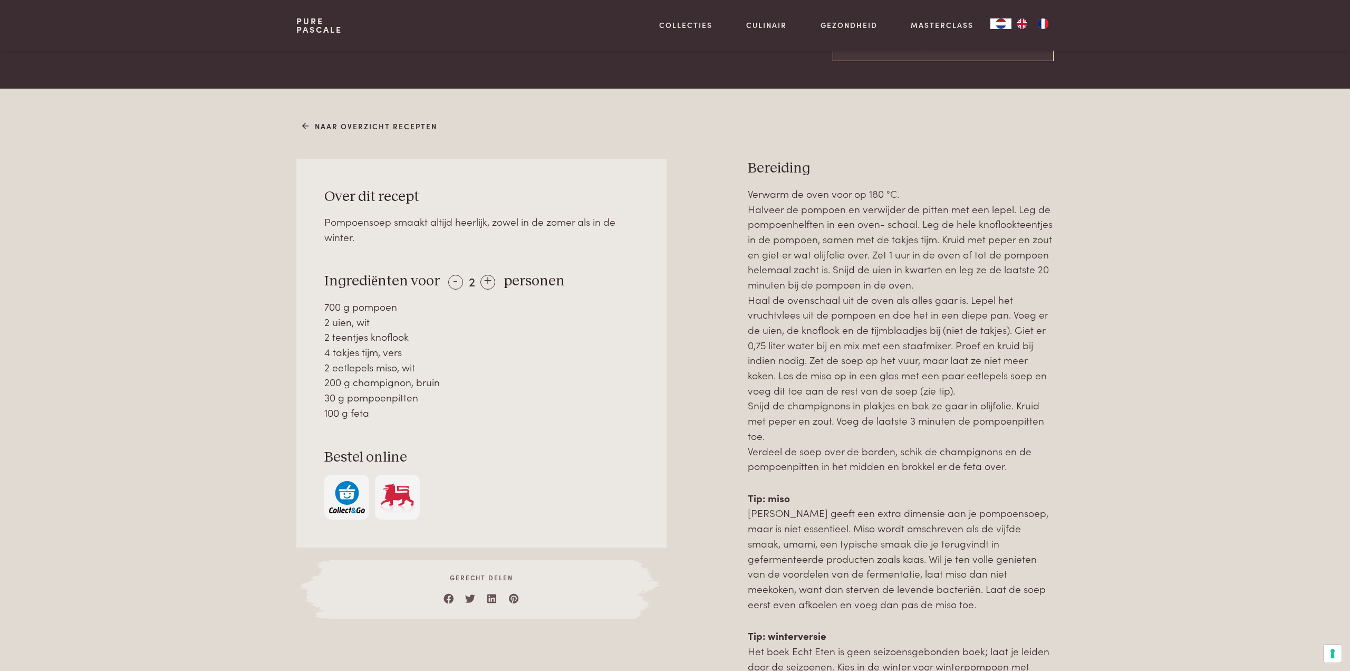
scroll to position [393, 0]
